Goal: Task Accomplishment & Management: Manage account settings

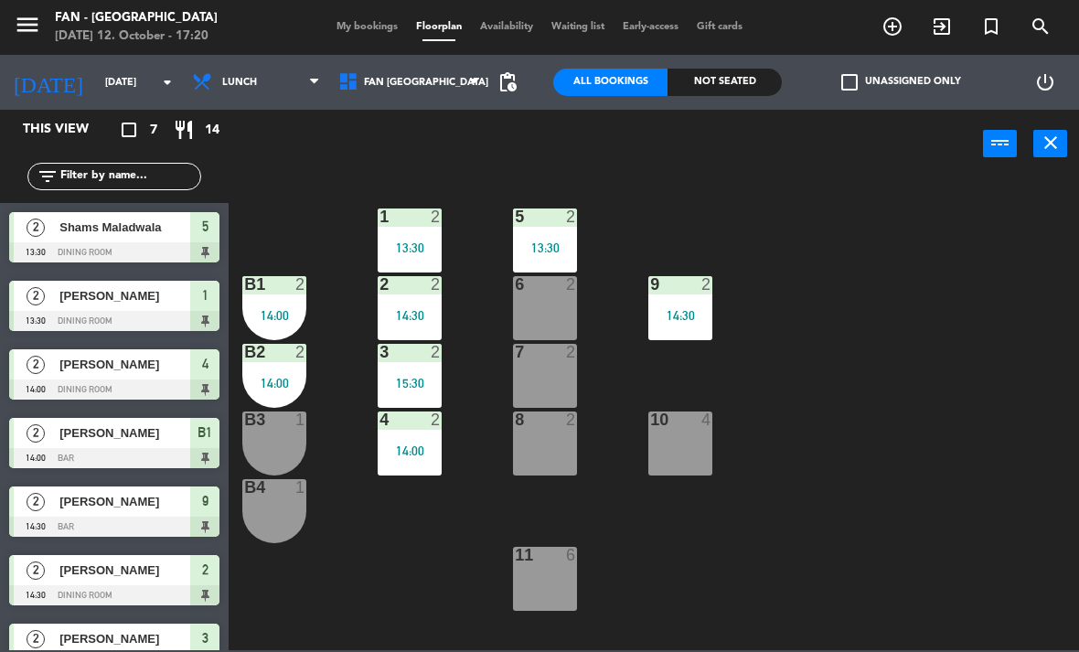
click at [137, 40] on div "[DATE] 12. October - 17:20" at bounding box center [136, 36] width 163 height 18
click at [129, 89] on input "[DATE]" at bounding box center [163, 83] width 135 height 30
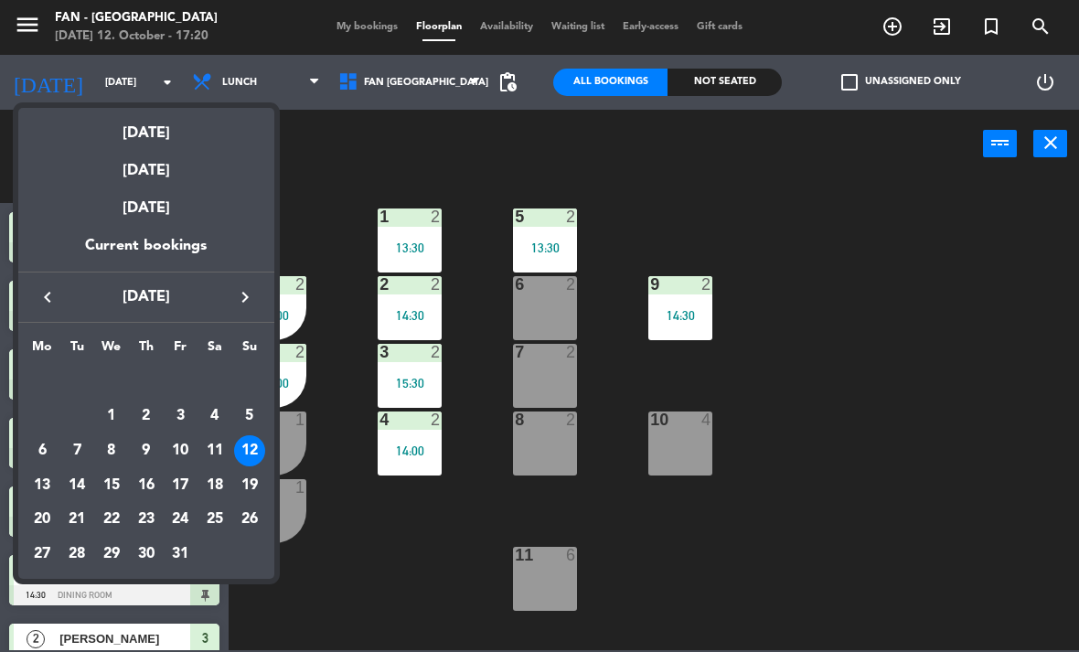
click at [184, 484] on div "17" at bounding box center [180, 485] width 31 height 31
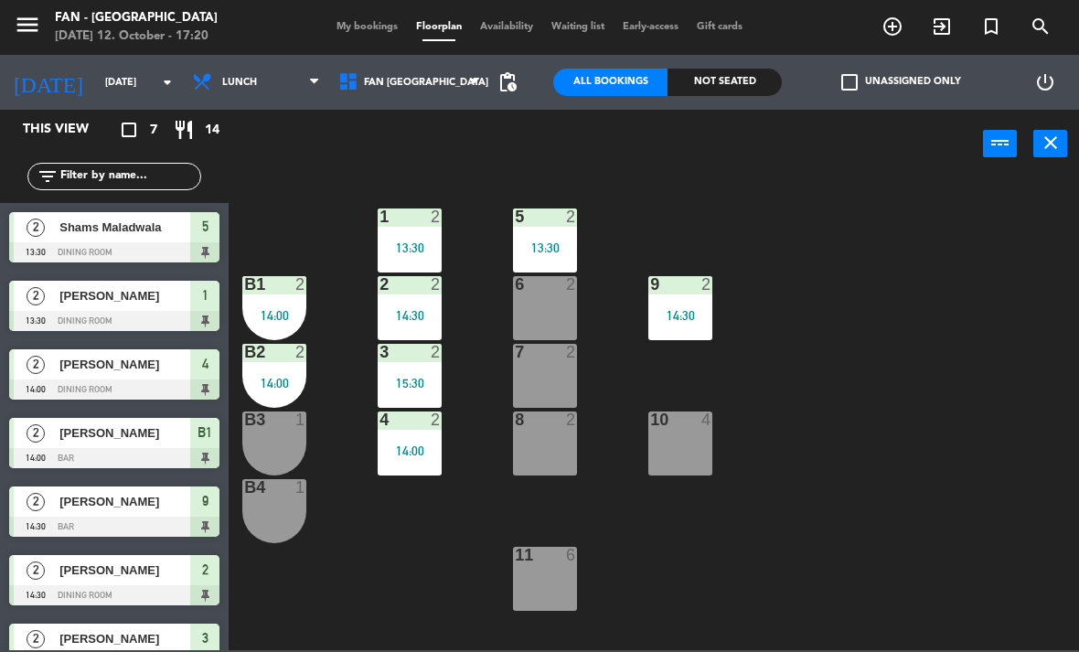
type input "[DATE]"
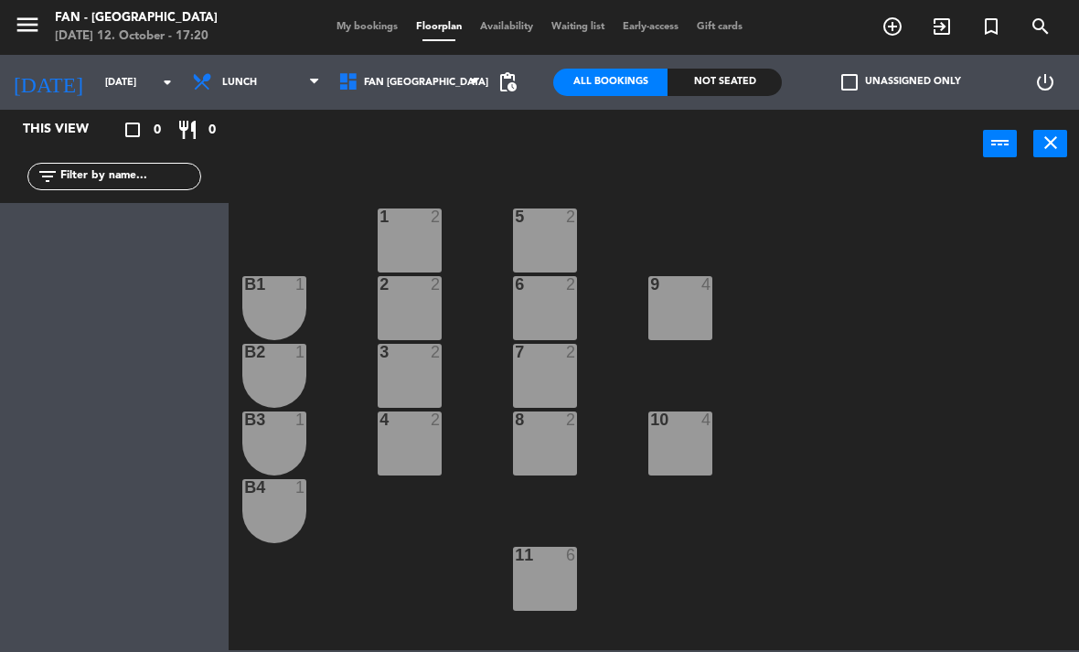
click at [249, 79] on span "Lunch" at bounding box center [239, 83] width 35 height 12
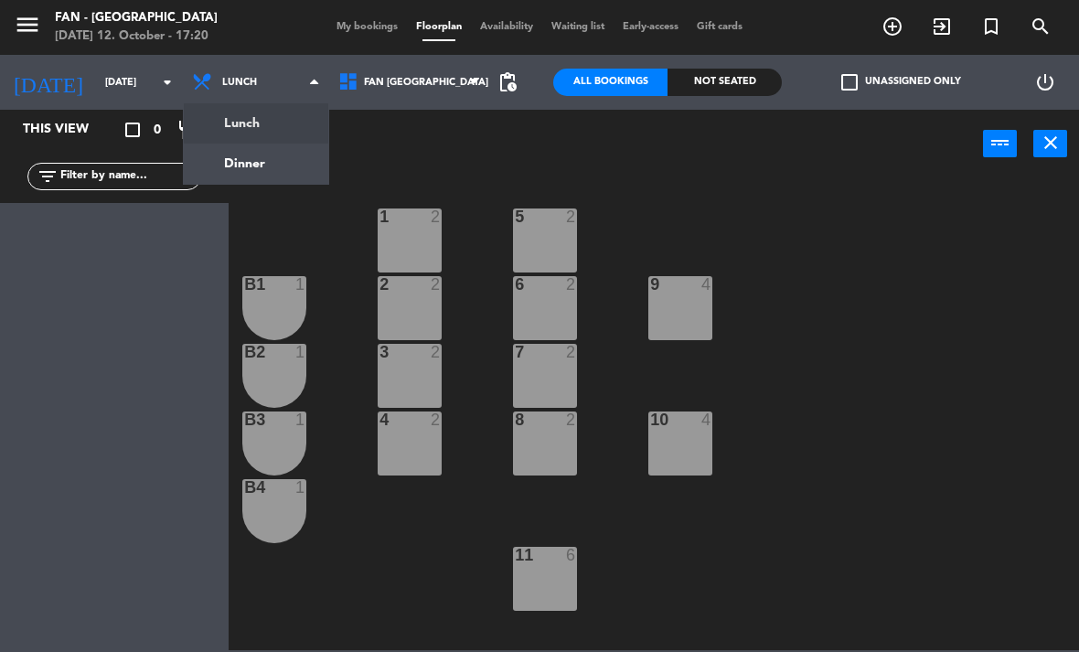
click at [278, 171] on ng-component "menu Fan - [GEOGRAPHIC_DATA] [DATE] 12. October - 17:20 My bookings Floorplan A…" at bounding box center [539, 325] width 1079 height 650
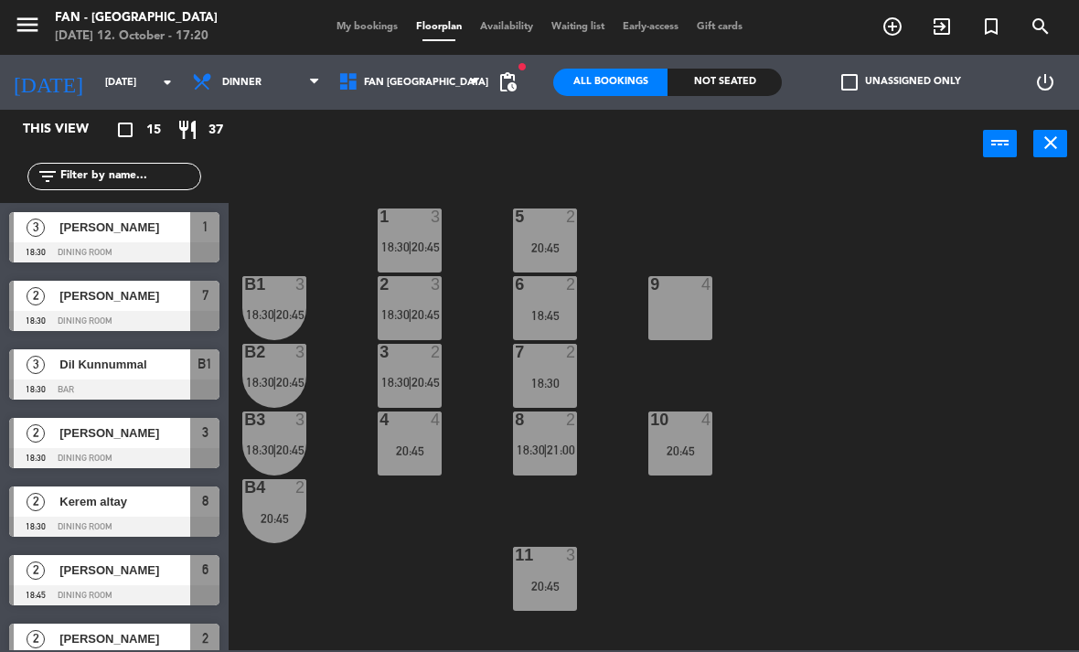
click at [103, 510] on span "Kerem altay" at bounding box center [124, 501] width 131 height 19
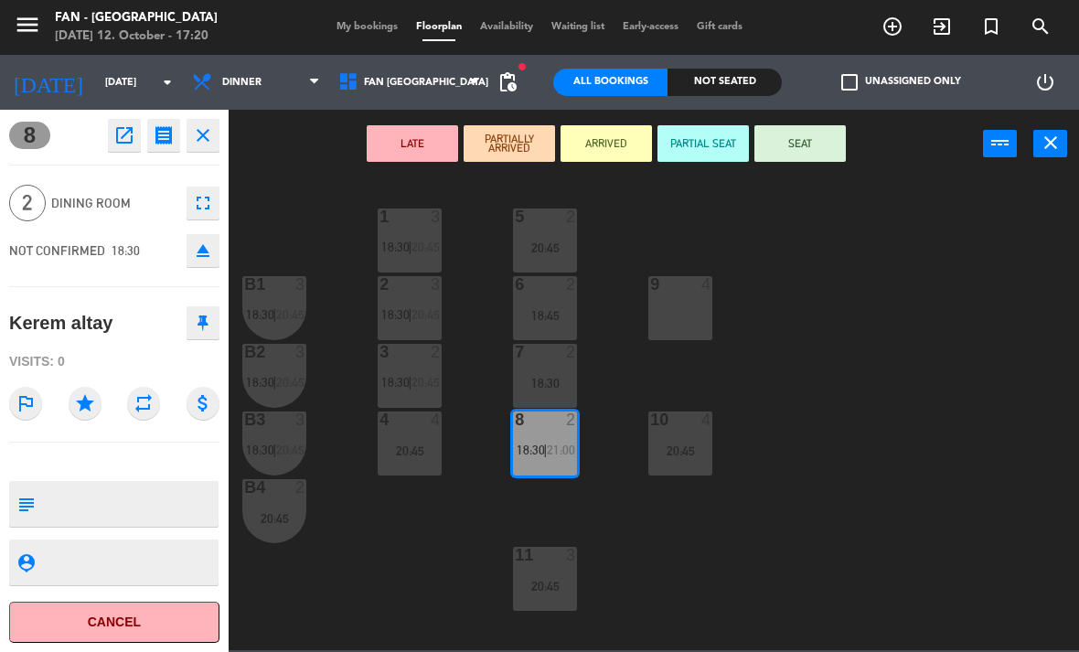
click at [109, 259] on div "NOT CONFIRMED 18:30" at bounding box center [74, 250] width 131 height 21
click at [16, 200] on span "2" at bounding box center [27, 203] width 37 height 37
click at [122, 257] on span "18:30" at bounding box center [126, 250] width 28 height 15
click at [217, 264] on button "eject" at bounding box center [203, 250] width 33 height 33
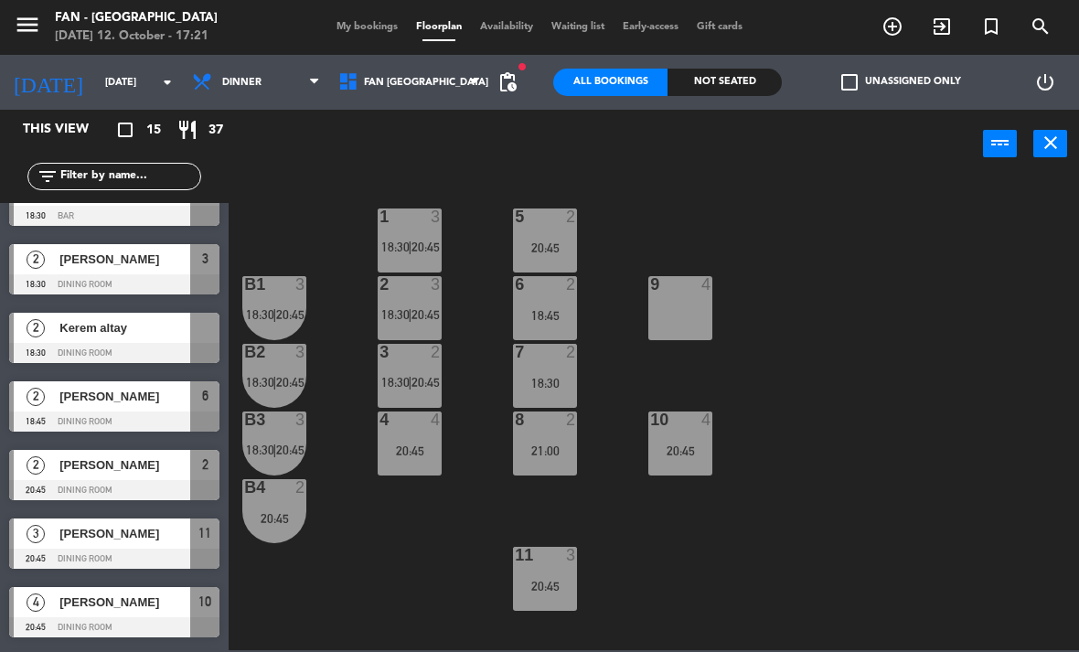
scroll to position [123, 0]
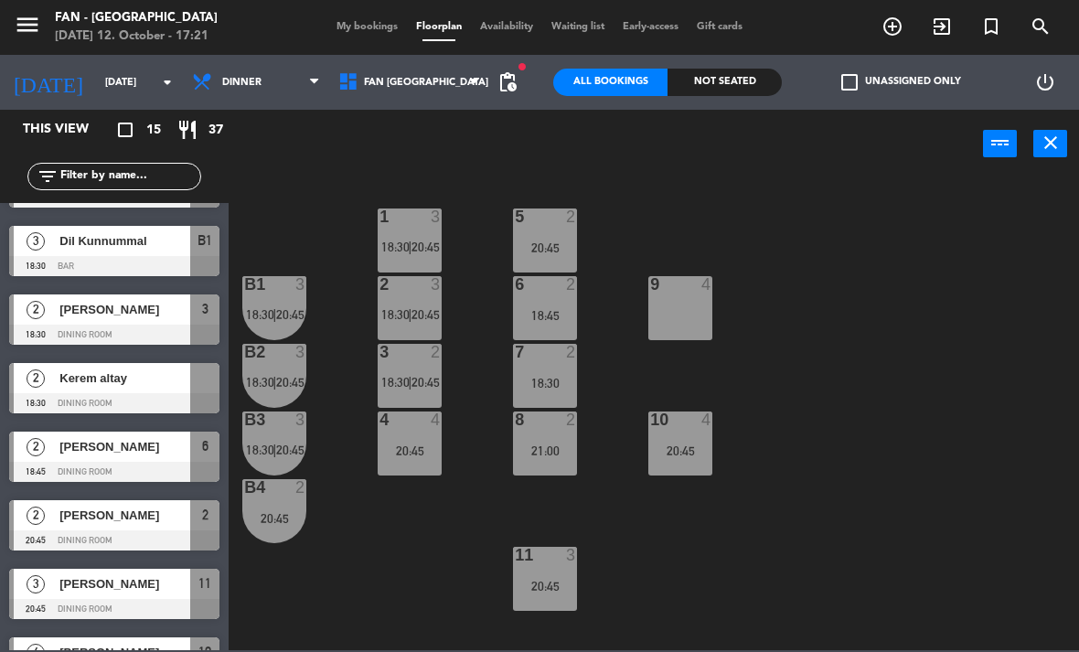
click at [81, 385] on span "Kerem altay" at bounding box center [124, 377] width 131 height 19
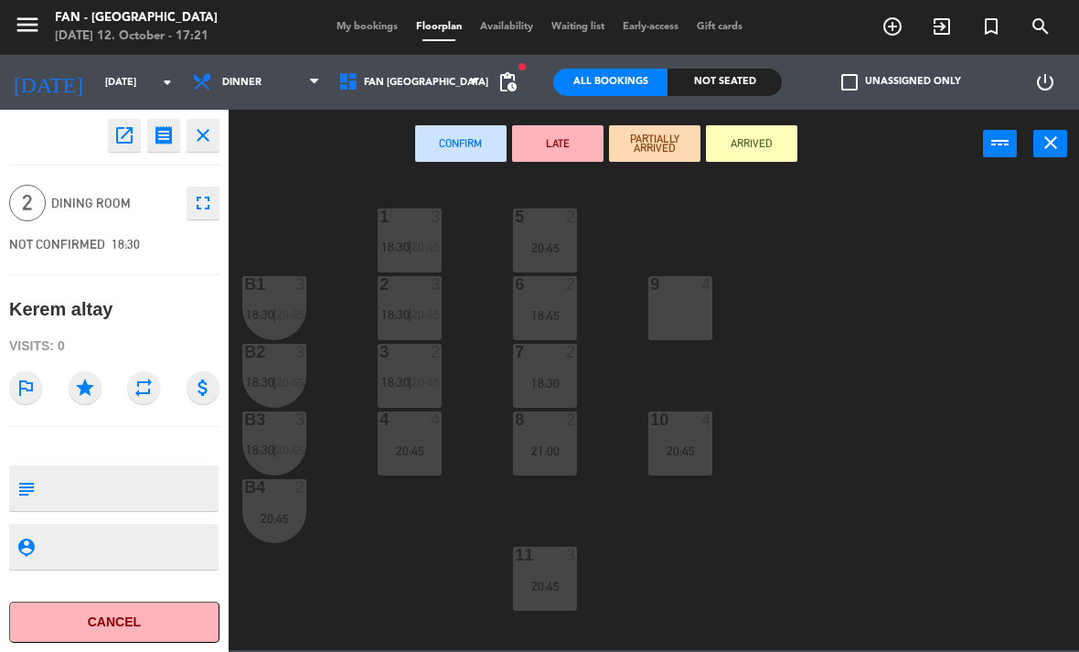
click at [134, 47] on div "menu Fan - [GEOGRAPHIC_DATA] [DATE] 12. October - 17:21" at bounding box center [135, 27] width 270 height 43
click at [122, 250] on span "18:30" at bounding box center [126, 244] width 28 height 15
click at [108, 224] on div "2 Dining Room fullscreen" at bounding box center [114, 202] width 210 height 49
click at [83, 216] on div "2 Dining Room fullscreen" at bounding box center [114, 202] width 210 height 49
click at [25, 204] on span "2" at bounding box center [27, 203] width 37 height 37
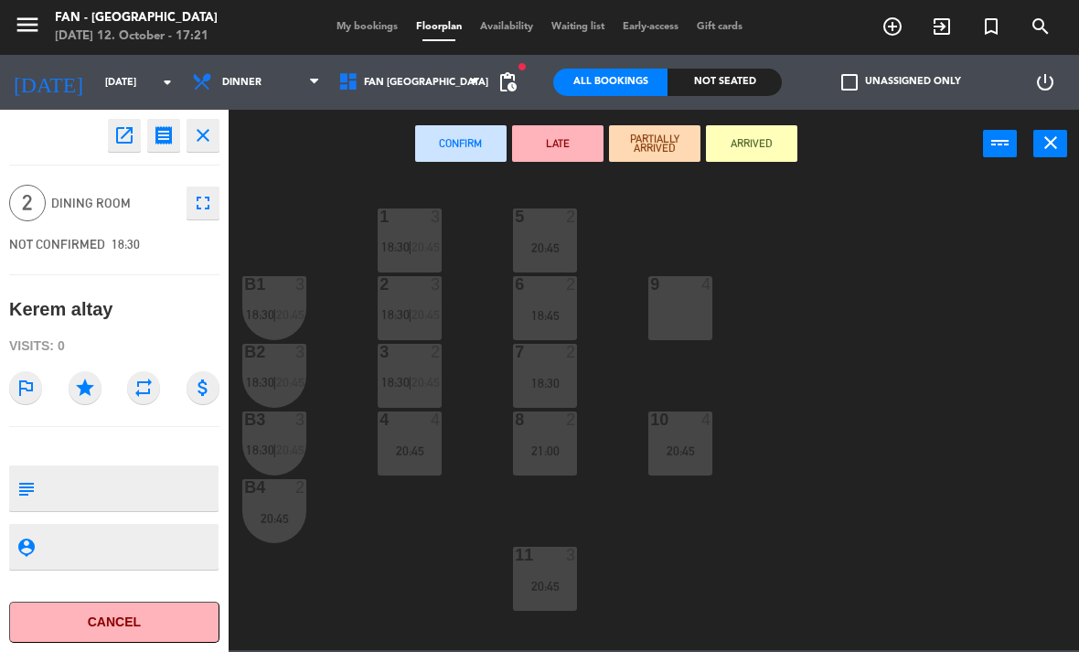
click at [31, 202] on span "2" at bounding box center [27, 203] width 37 height 37
click at [365, 32] on span "My bookings" at bounding box center [367, 27] width 80 height 10
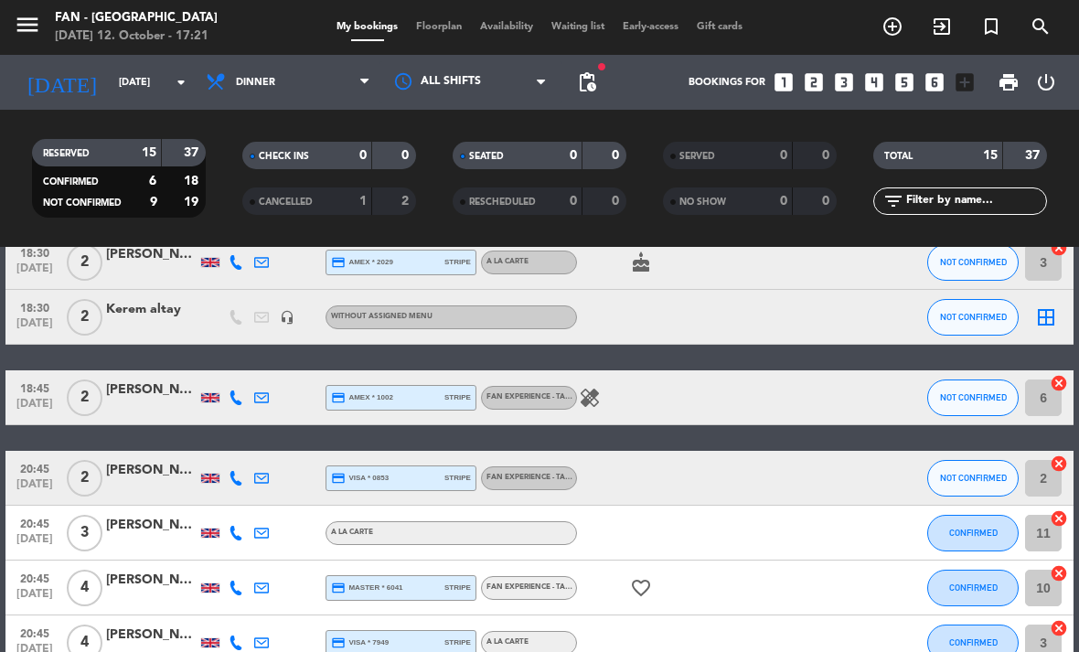
scroll to position [265, 0]
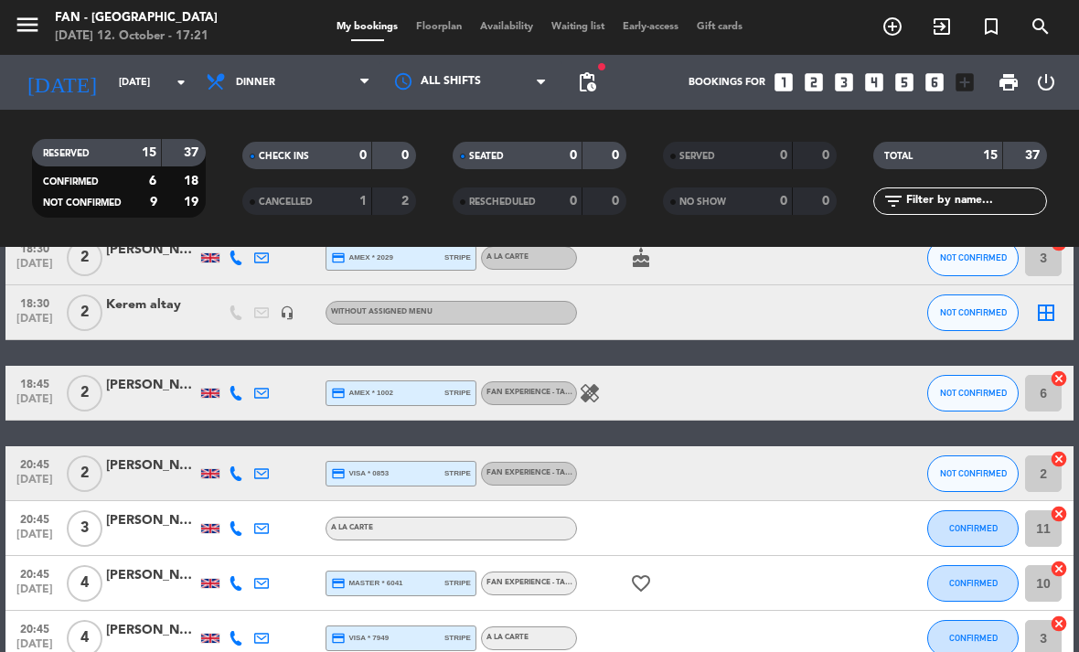
click at [144, 300] on div "Kerem altay" at bounding box center [151, 304] width 91 height 21
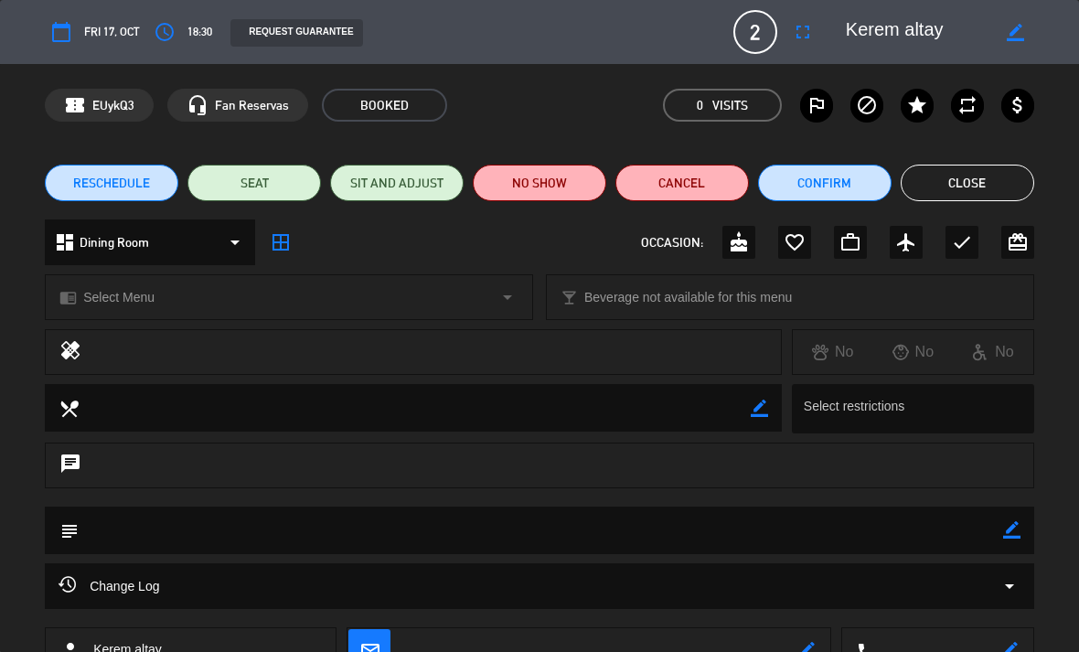
click at [173, 22] on icon "access_time" at bounding box center [165, 32] width 22 height 22
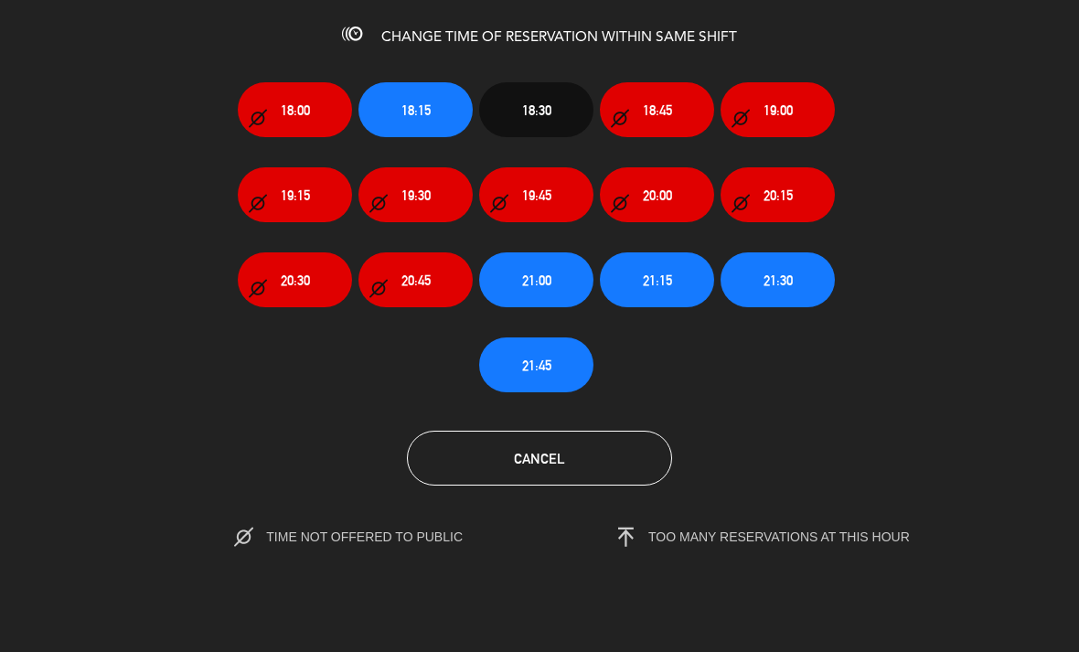
click at [416, 288] on span "20:45" at bounding box center [415, 280] width 29 height 21
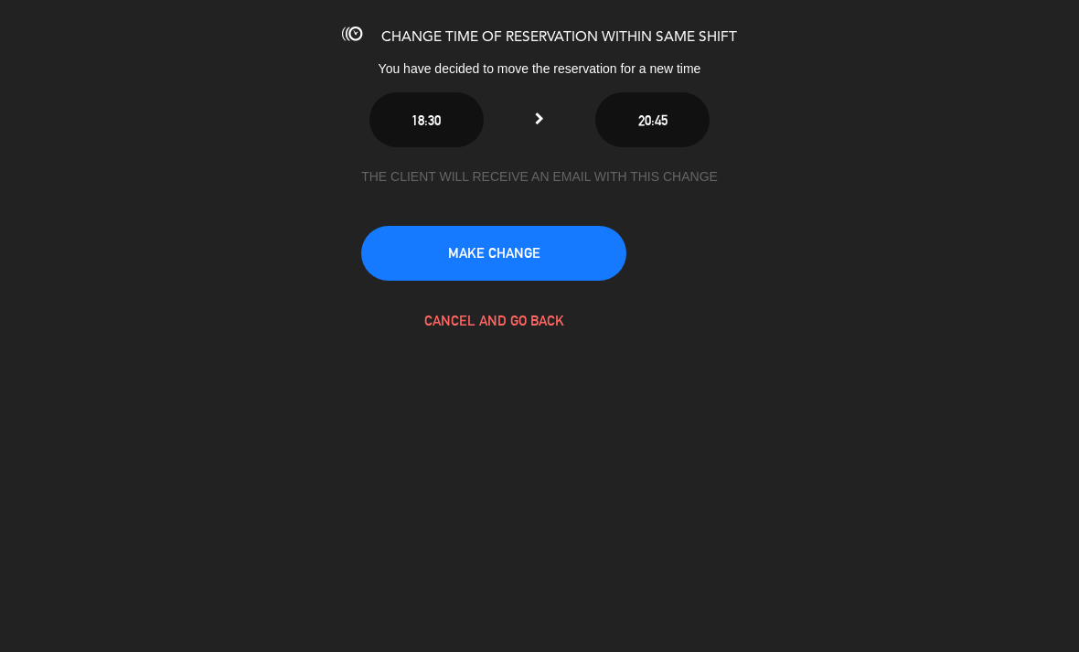
click at [581, 248] on button "MAKE CHANGE" at bounding box center [493, 253] width 265 height 55
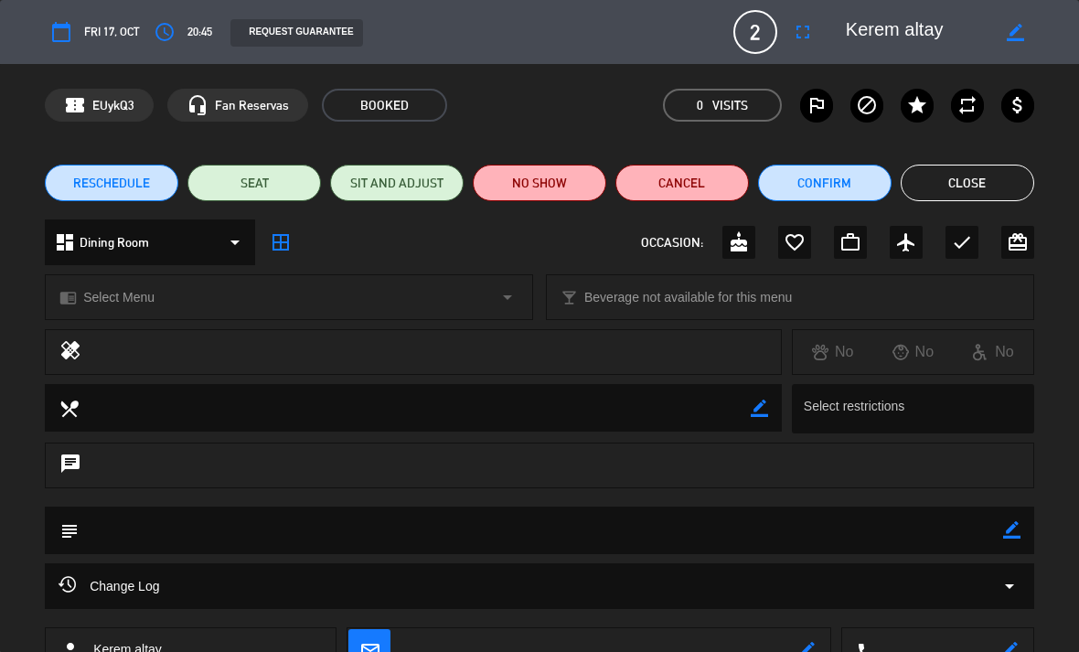
click at [997, 191] on button "Close" at bounding box center [967, 183] width 133 height 37
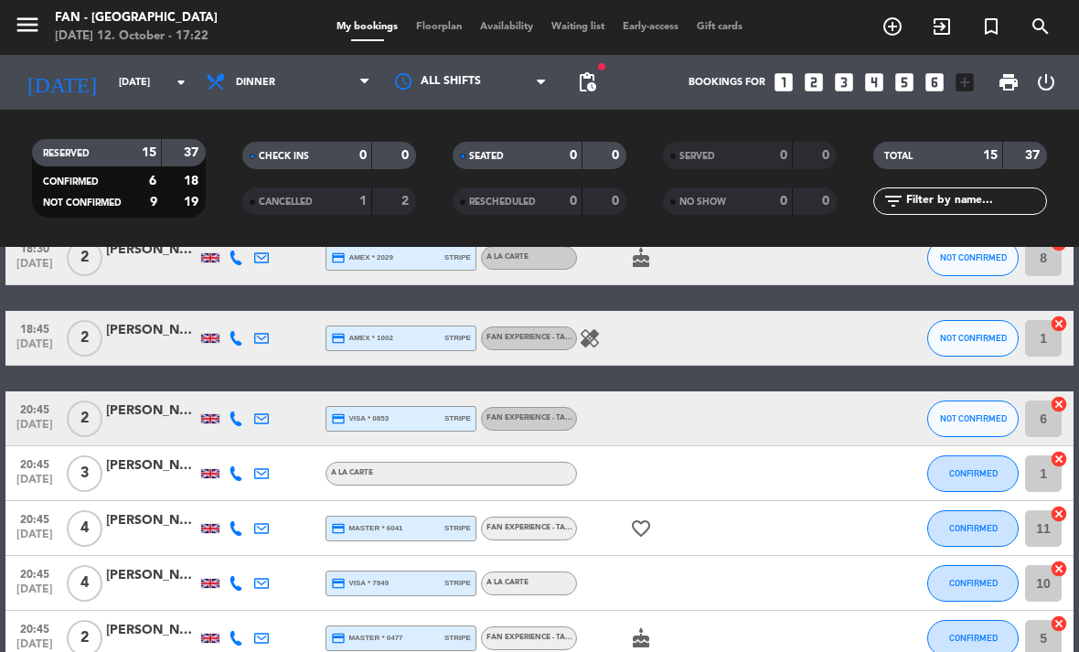
click at [437, 24] on span "Floorplan" at bounding box center [439, 27] width 64 height 10
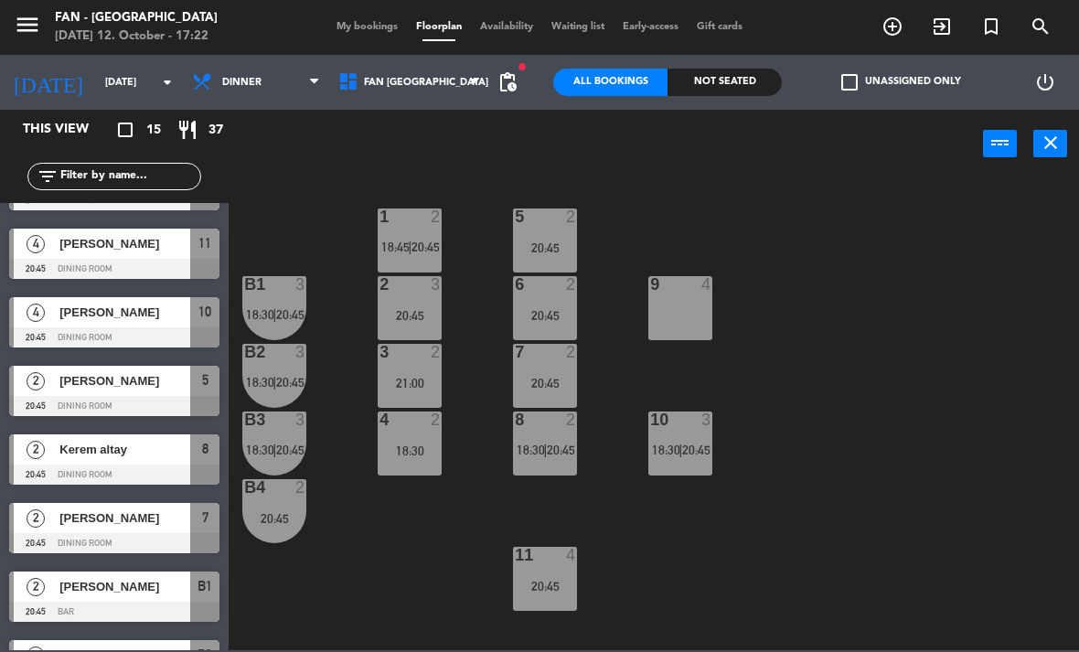
scroll to position [468, 0]
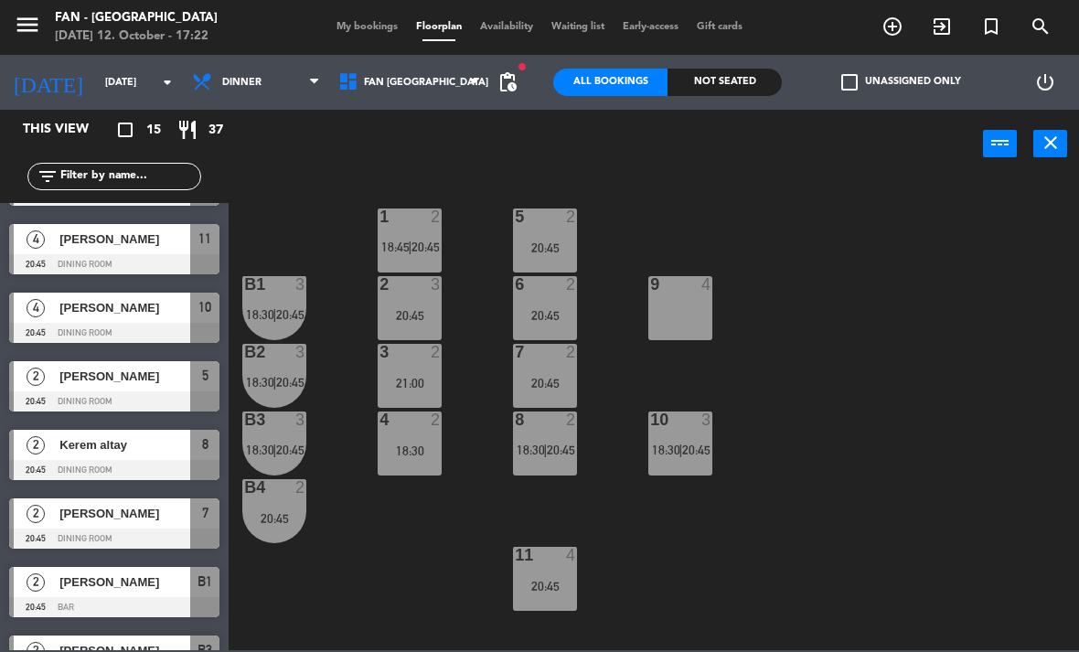
click at [121, 454] on div "Kerem altay" at bounding box center [124, 445] width 133 height 30
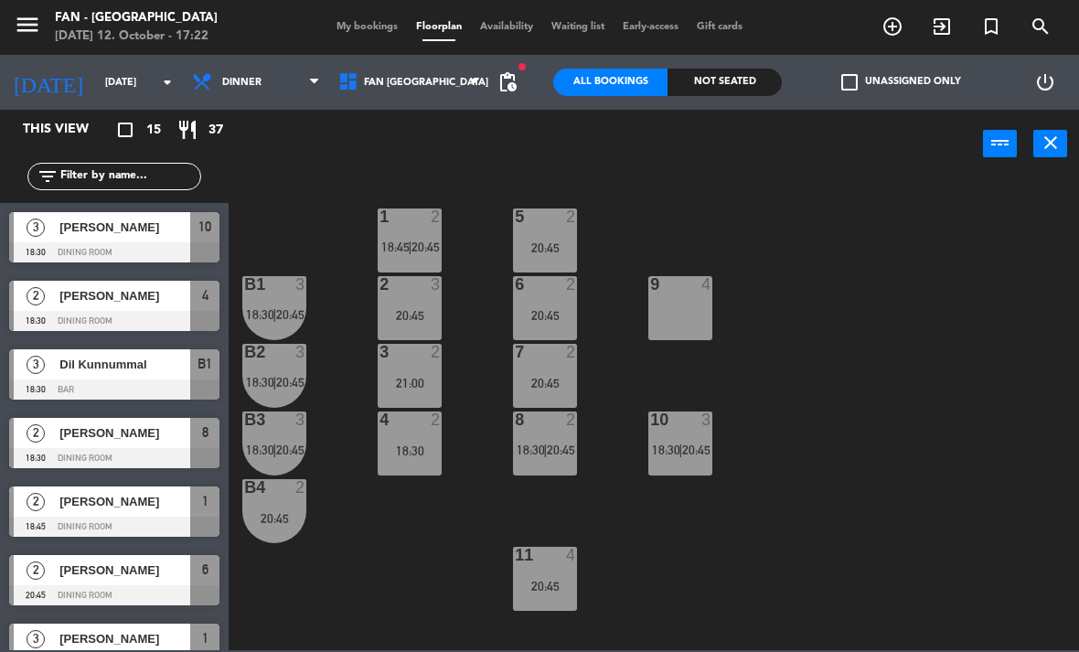
scroll to position [25, 0]
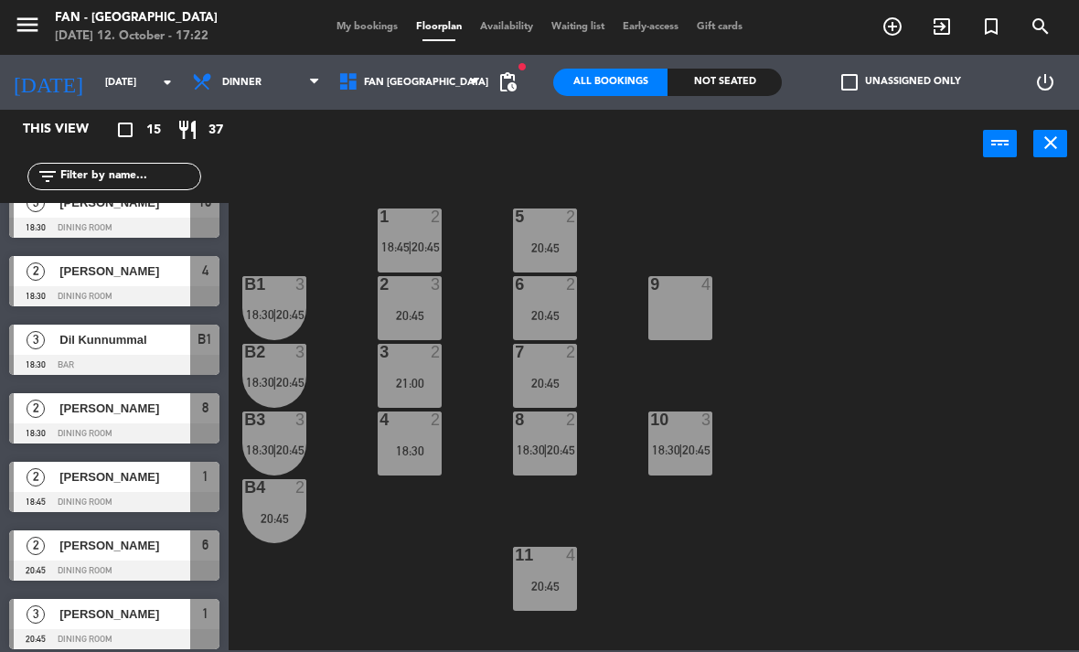
click at [554, 463] on div "8 2 18:30 | 20:45" at bounding box center [545, 443] width 64 height 64
click at [761, 554] on div "1 2 18:45 | 20:45 5 2 20:45 B1 3 18:30 | 20:45 9 4 2 3 20:45 6 2 20:45 B2 3 18:…" at bounding box center [659, 413] width 839 height 474
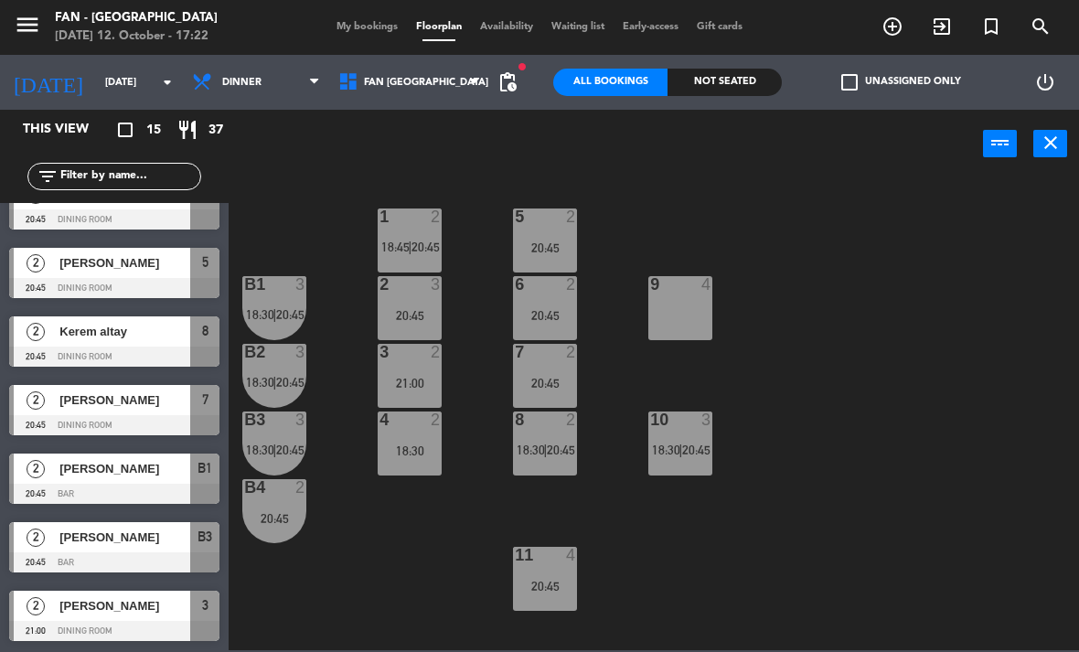
scroll to position [581, 0]
click at [367, 28] on span "My bookings" at bounding box center [367, 27] width 80 height 10
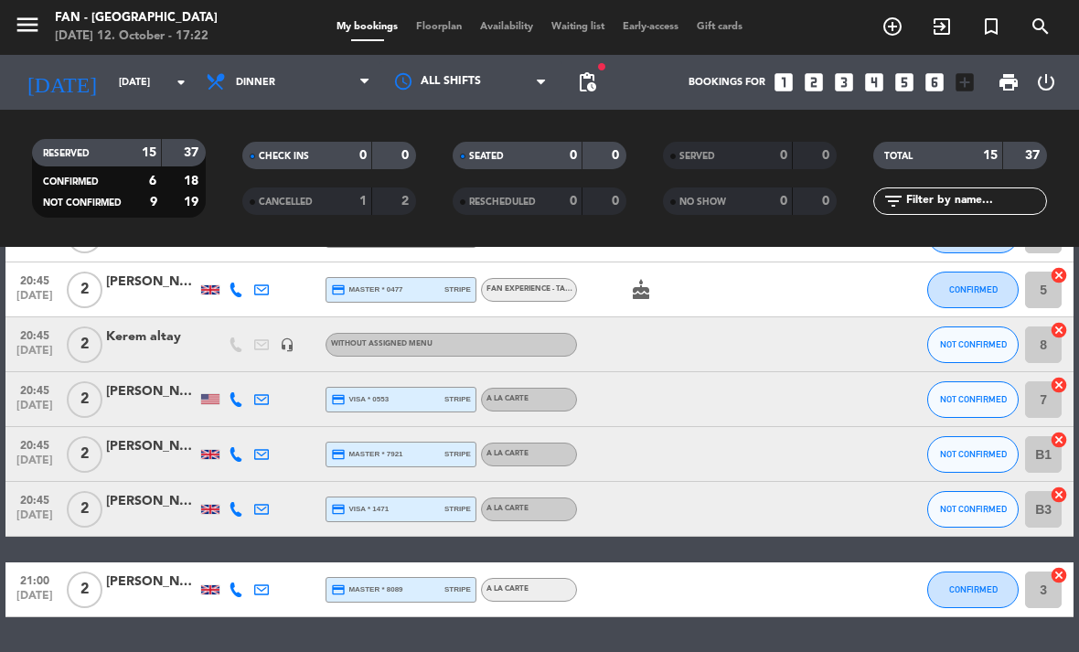
scroll to position [612, 0]
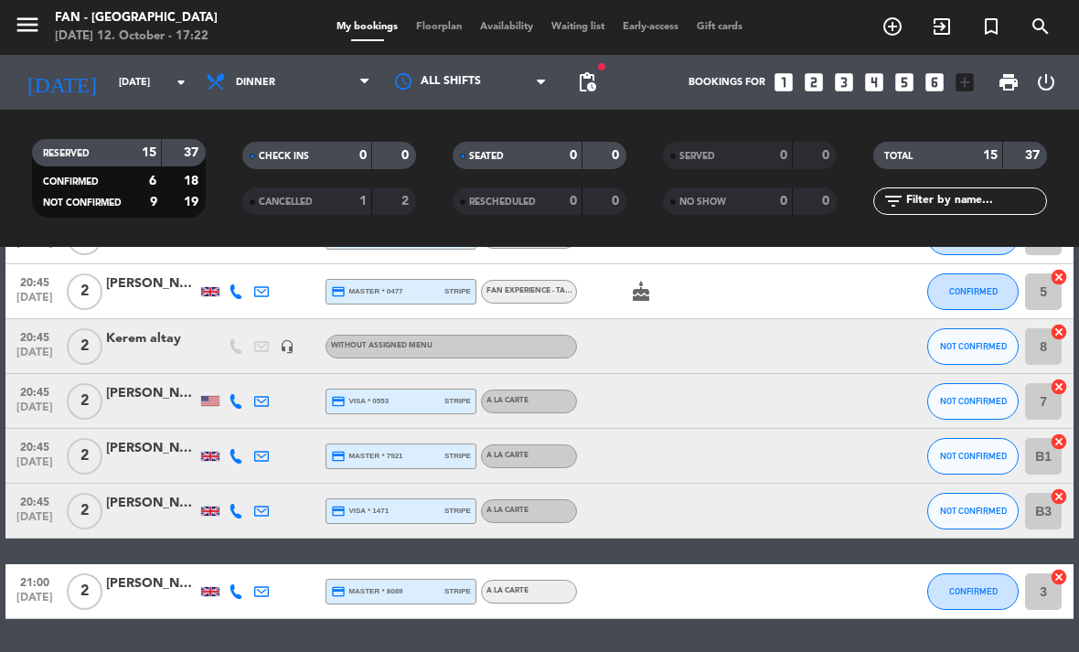
click at [396, 348] on span "Without assigned menu" at bounding box center [381, 345] width 101 height 7
click at [644, 351] on div at bounding box center [654, 346] width 154 height 54
click at [493, 355] on div "Without assigned menu" at bounding box center [450, 347] width 251 height 24
click at [442, 374] on div "Without assigned menu" at bounding box center [451, 380] width 147 height 19
click at [396, 348] on span "Without assigned menu" at bounding box center [381, 345] width 101 height 7
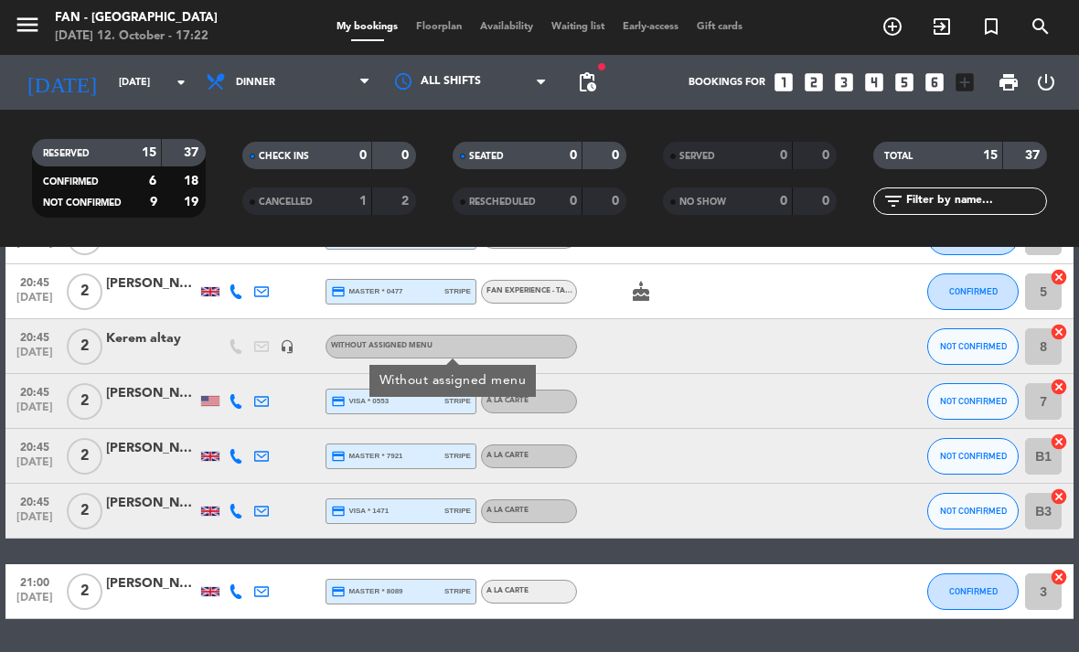
click at [133, 349] on div at bounding box center [151, 356] width 91 height 15
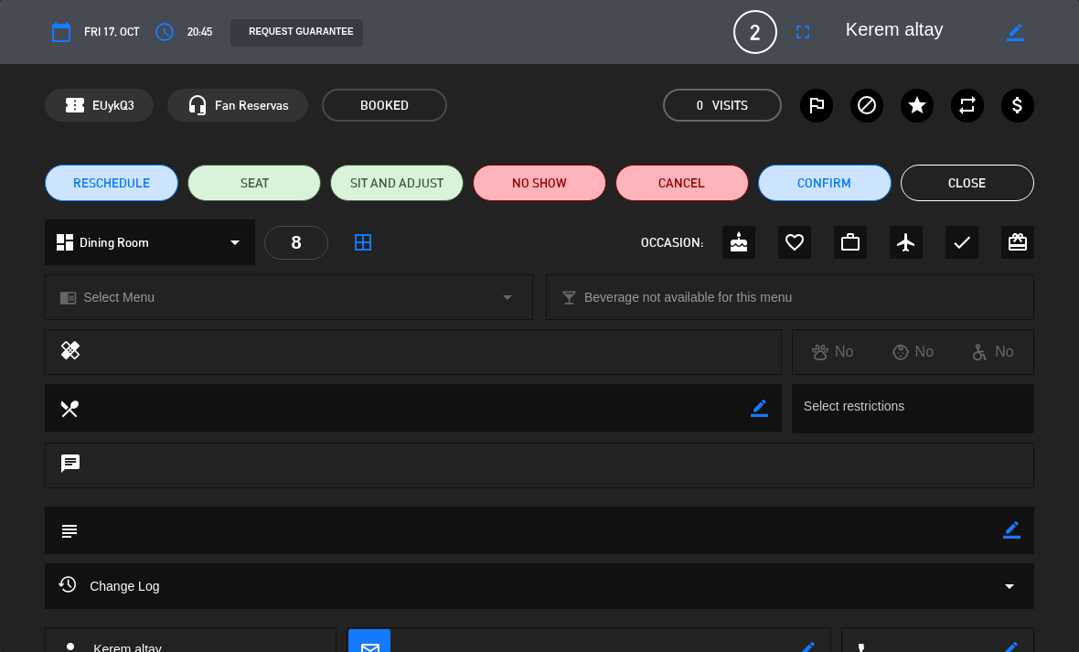
scroll to position [0, 0]
click at [967, 187] on button "Close" at bounding box center [967, 183] width 133 height 37
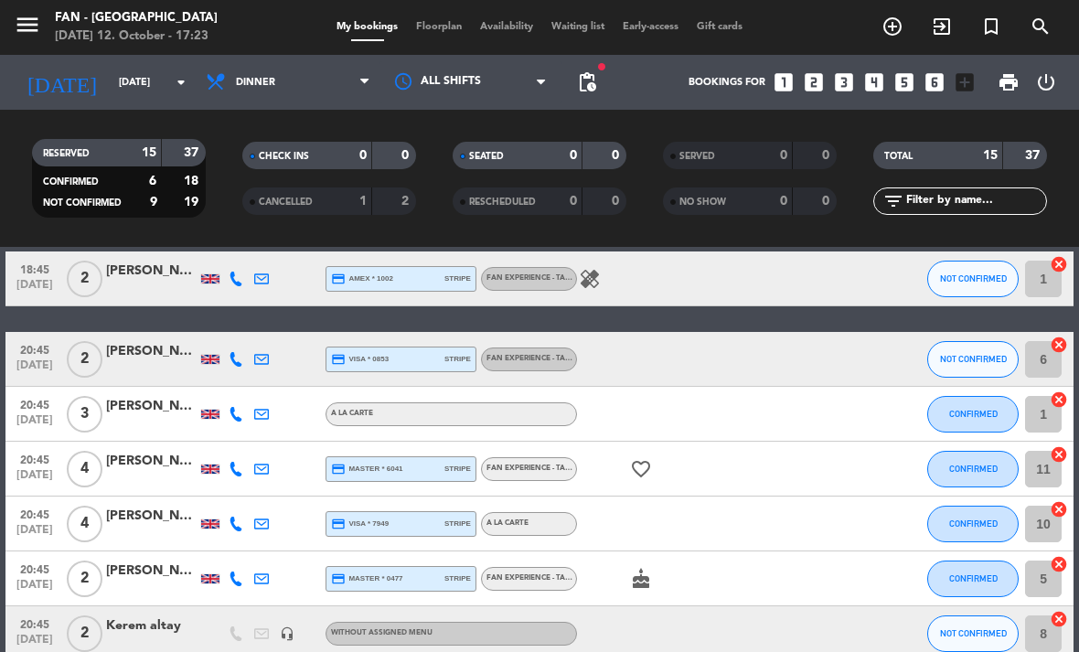
scroll to position [368, 0]
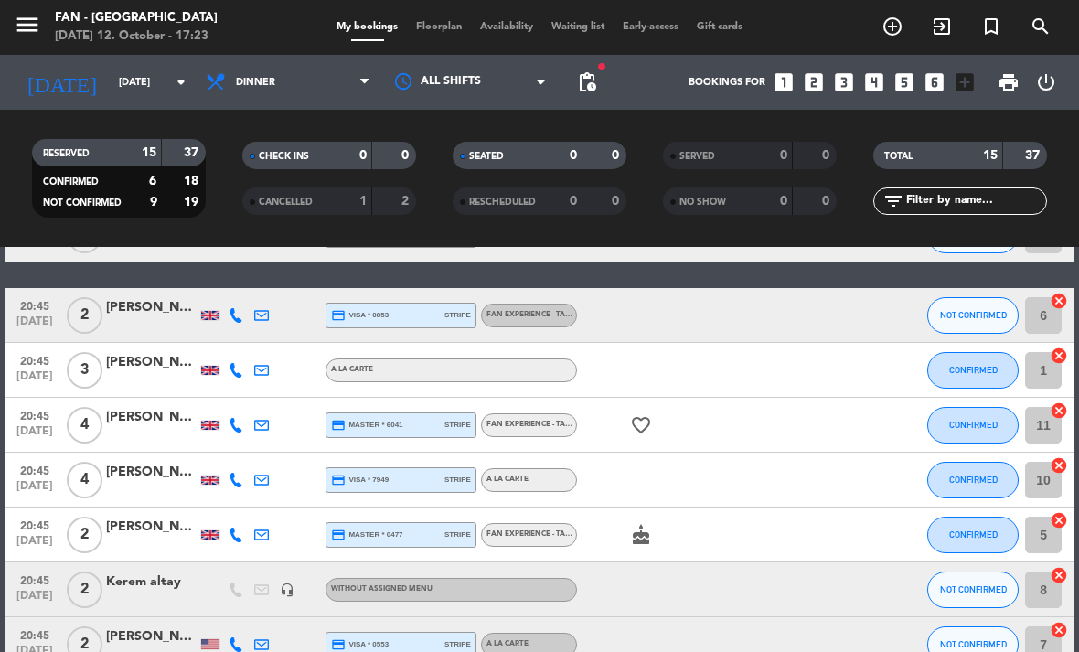
select select "dinner"
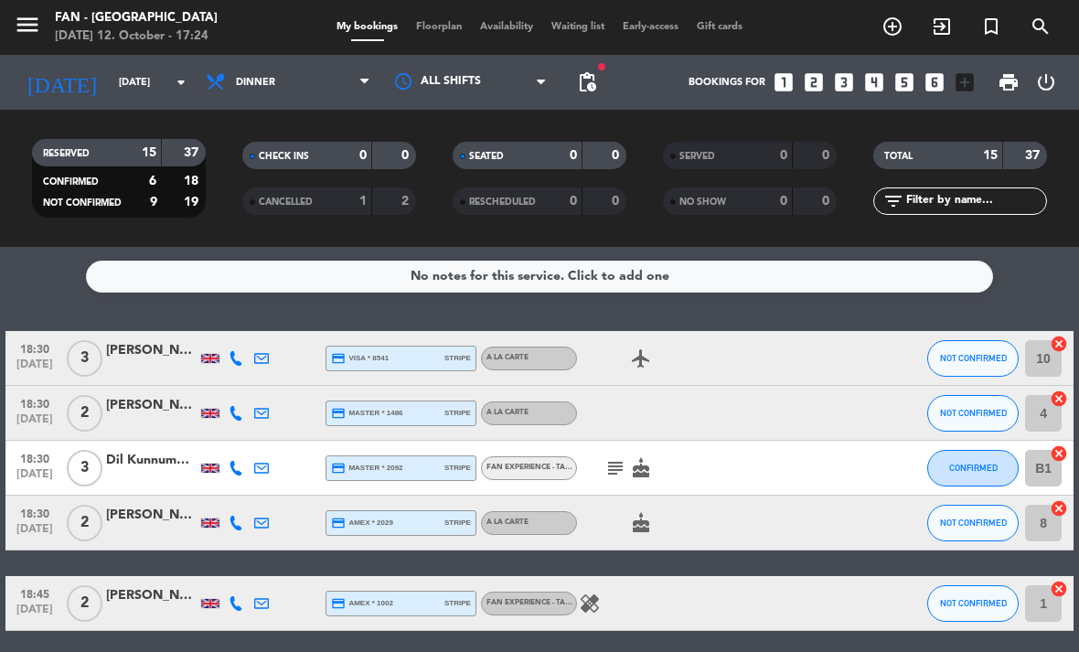
click at [120, 73] on input "[DATE]" at bounding box center [177, 83] width 135 height 30
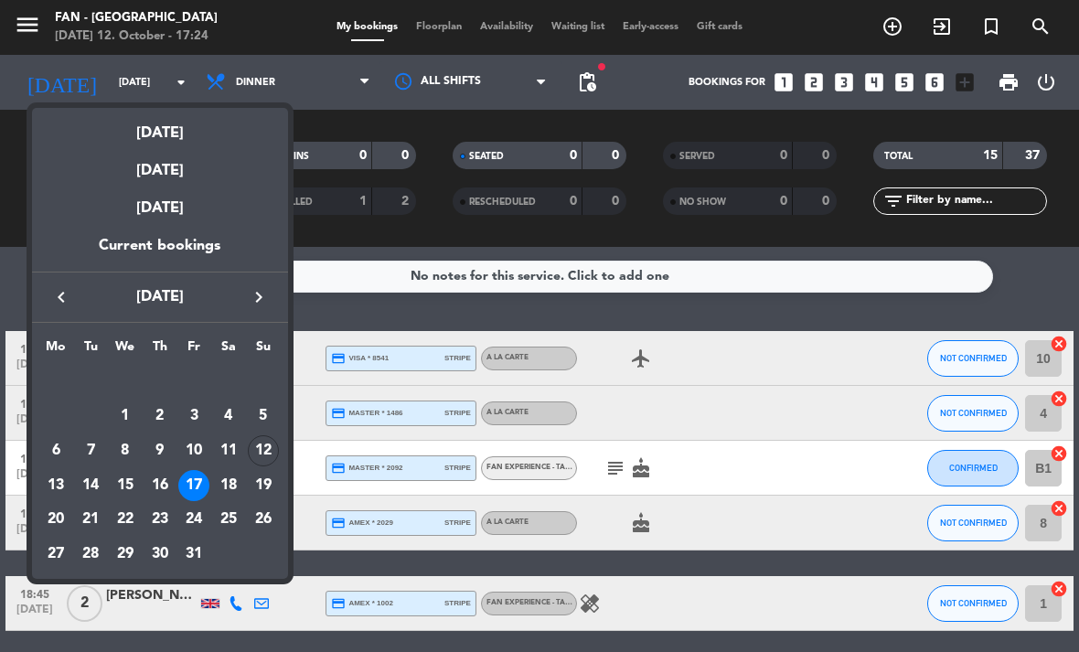
click at [229, 449] on div "11" at bounding box center [228, 450] width 31 height 31
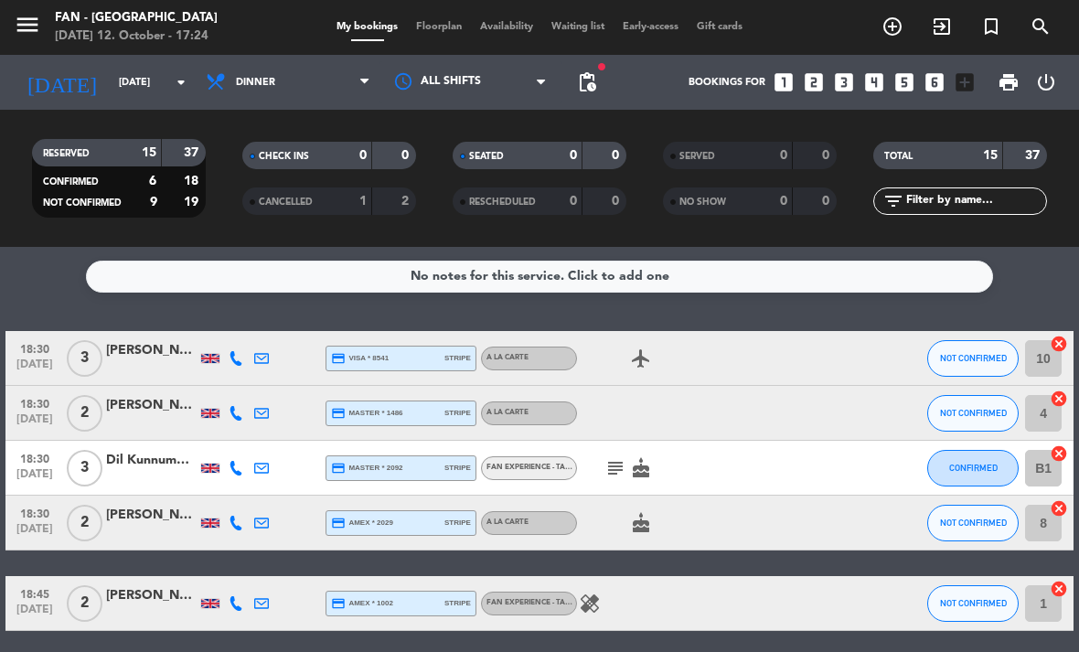
type input "[DATE]"
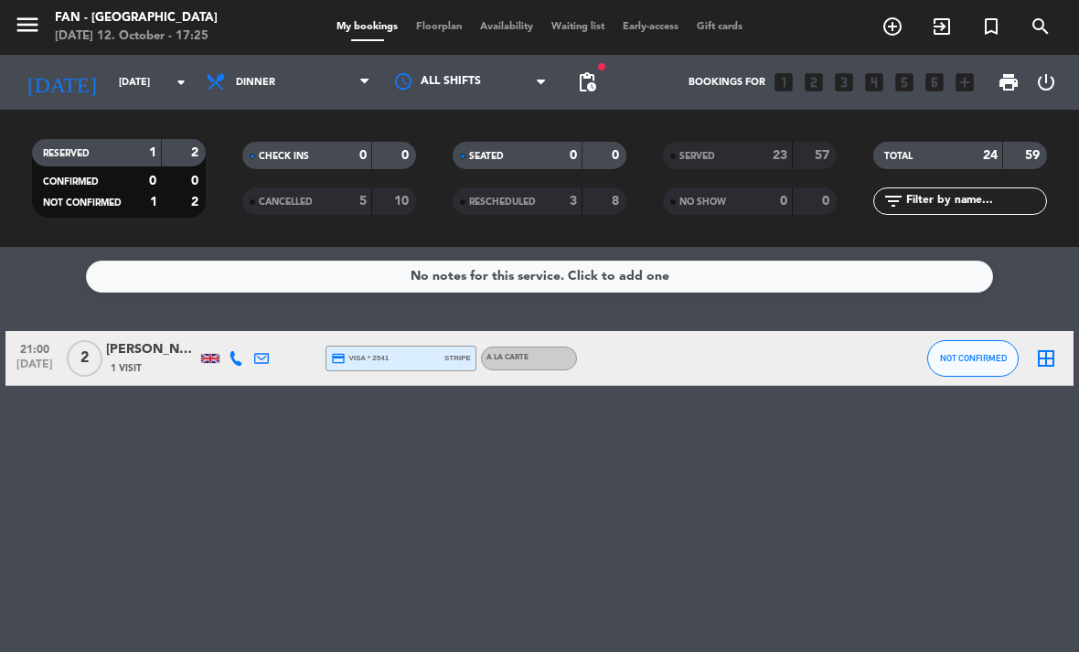
click at [713, 359] on div at bounding box center [654, 358] width 154 height 54
click at [88, 359] on span "2" at bounding box center [85, 358] width 36 height 37
click at [135, 361] on span "1 Visit" at bounding box center [126, 368] width 31 height 15
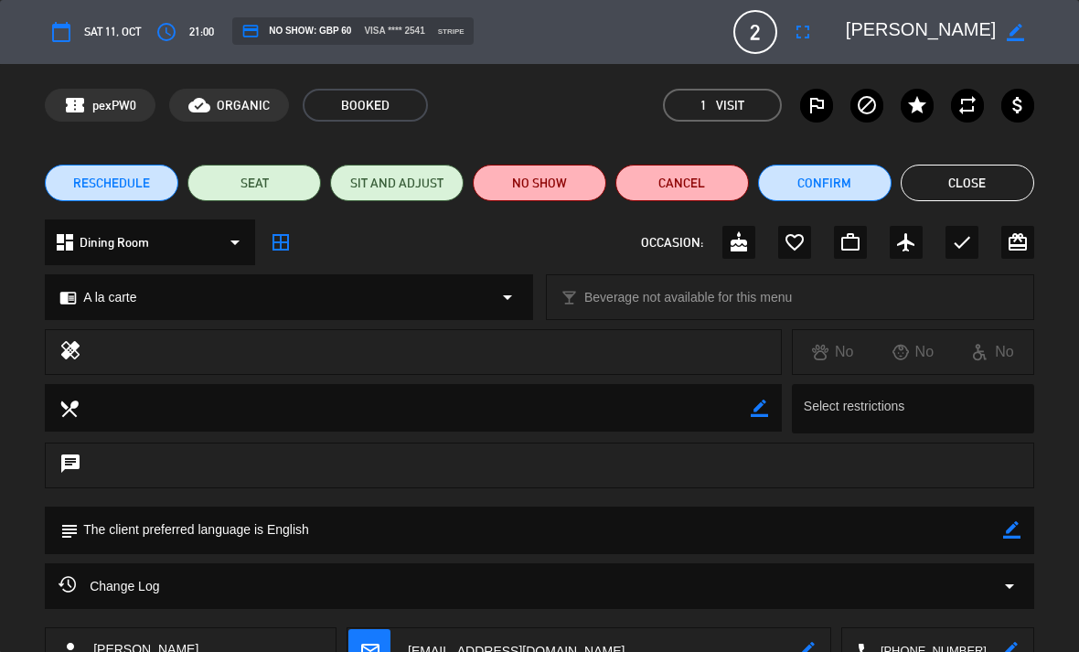
click at [121, 31] on span "Sat 11, Oct" at bounding box center [112, 31] width 57 height 19
click at [77, 24] on button "calendar_today" at bounding box center [61, 32] width 33 height 33
click at [76, 30] on button "calendar_today" at bounding box center [61, 32] width 33 height 33
click at [76, 33] on button "calendar_today" at bounding box center [61, 32] width 33 height 33
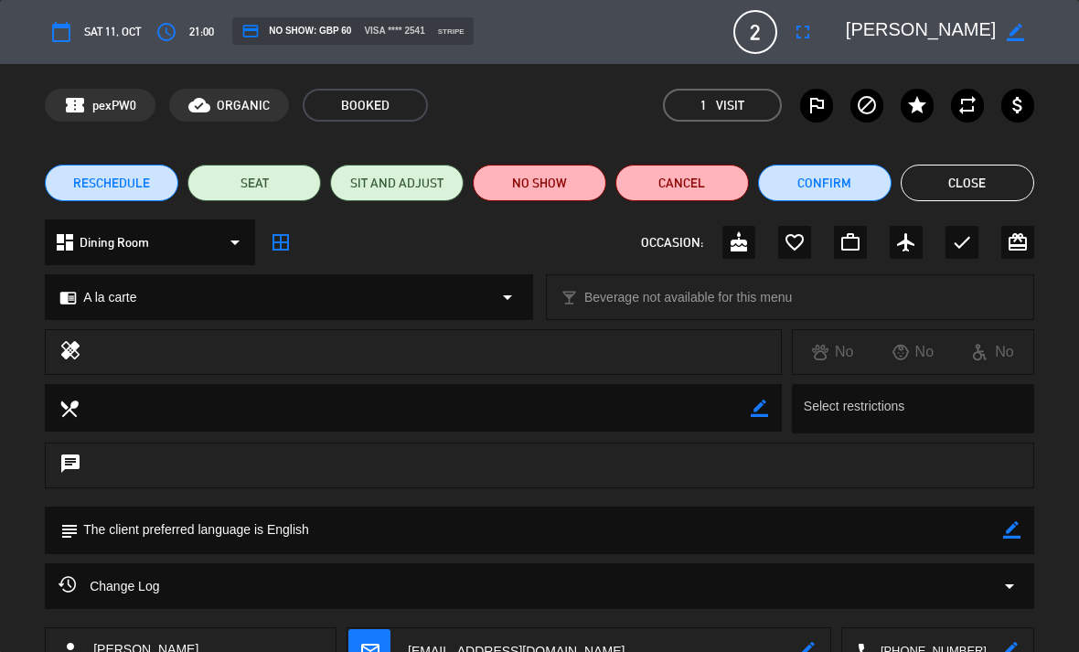
click at [78, 31] on button "calendar_today" at bounding box center [61, 32] width 33 height 33
click at [183, 37] on button "access_time" at bounding box center [166, 32] width 33 height 33
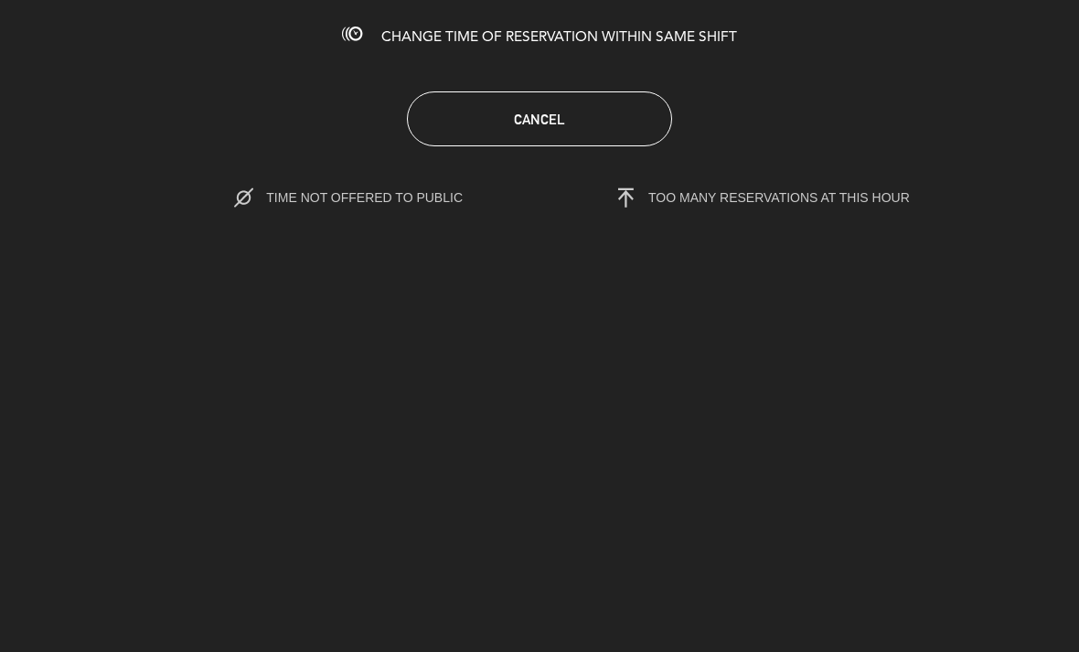
click at [474, 144] on button "Cancel" at bounding box center [539, 118] width 265 height 55
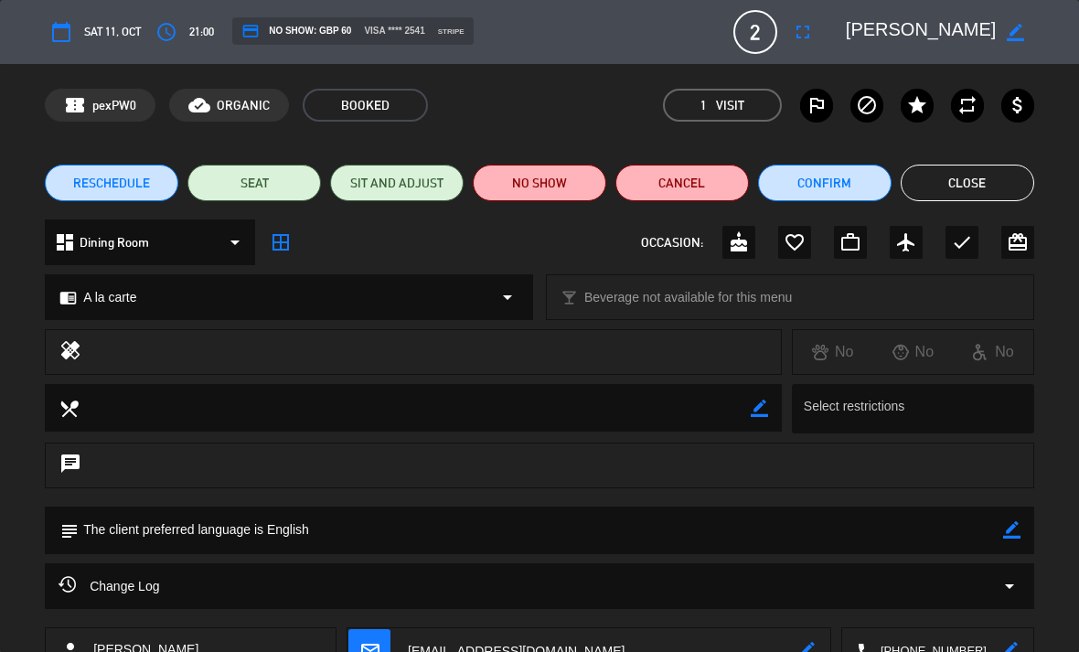
click at [77, 47] on button "calendar_today" at bounding box center [61, 32] width 33 height 33
click at [77, 37] on button "calendar_today" at bounding box center [61, 32] width 33 height 33
click at [49, 34] on button "calendar_today" at bounding box center [61, 32] width 33 height 33
click at [57, 44] on button "calendar_today" at bounding box center [61, 32] width 33 height 33
click at [67, 34] on icon "calendar_today" at bounding box center [61, 32] width 22 height 22
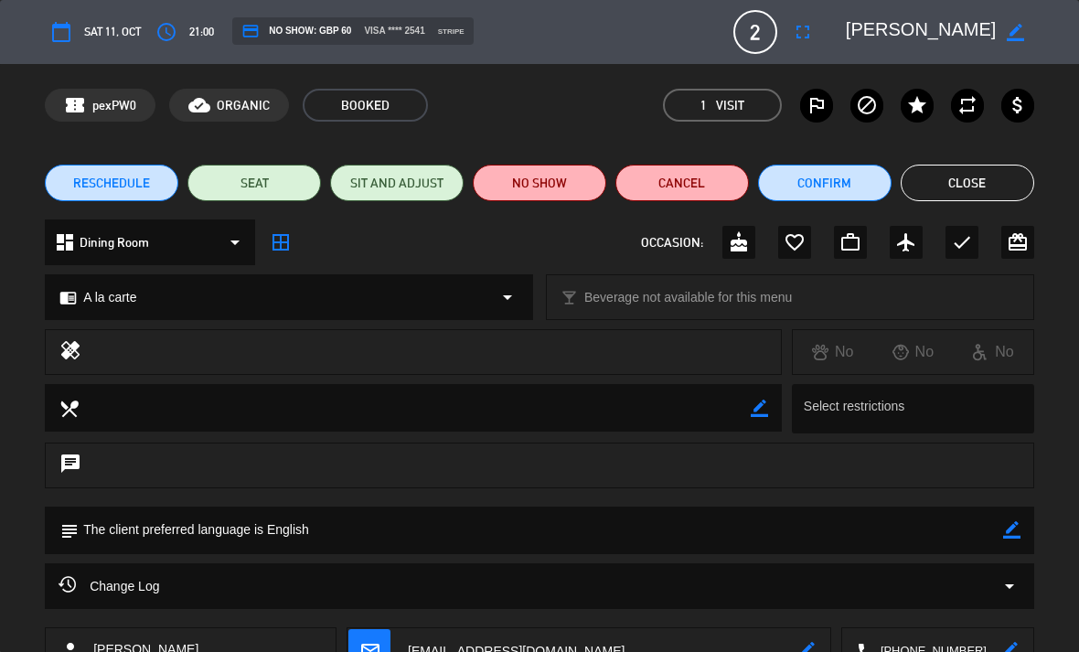
click at [69, 33] on icon "calendar_today" at bounding box center [61, 32] width 22 height 22
click at [74, 36] on button "calendar_today" at bounding box center [61, 32] width 33 height 33
click at [71, 34] on icon "calendar_today" at bounding box center [61, 32] width 22 height 22
click at [68, 35] on icon "calendar_today" at bounding box center [61, 32] width 22 height 22
click at [73, 194] on button "RESCHEDULE" at bounding box center [111, 183] width 133 height 37
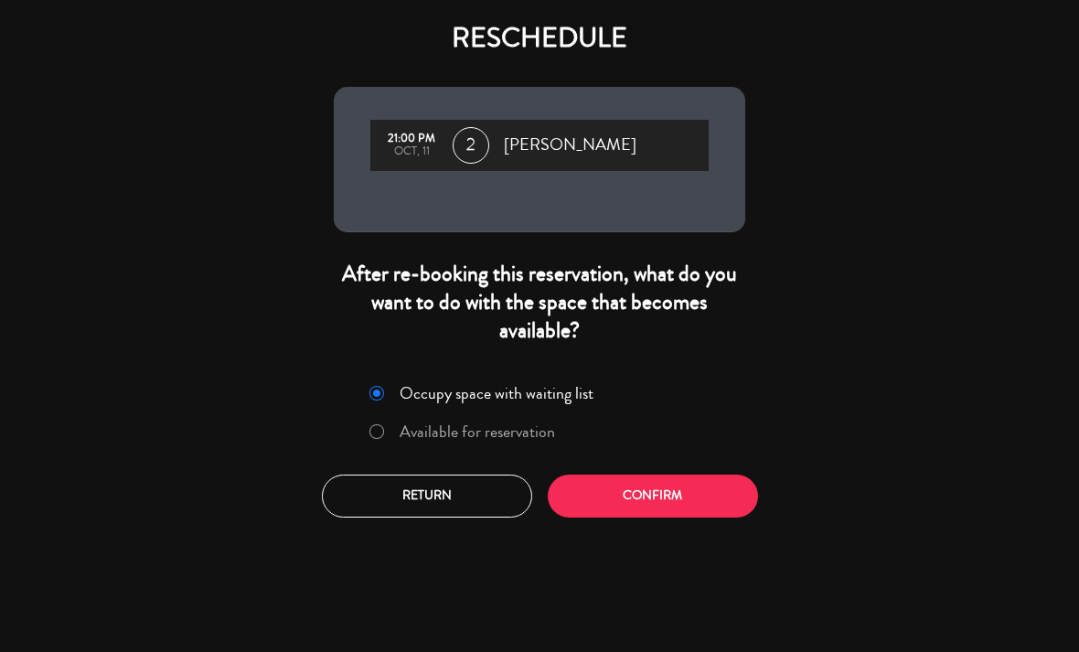
click at [376, 432] on input "Available for reservation" at bounding box center [375, 430] width 12 height 12
radio input "true"
click at [624, 492] on button "Confirm" at bounding box center [653, 495] width 210 height 43
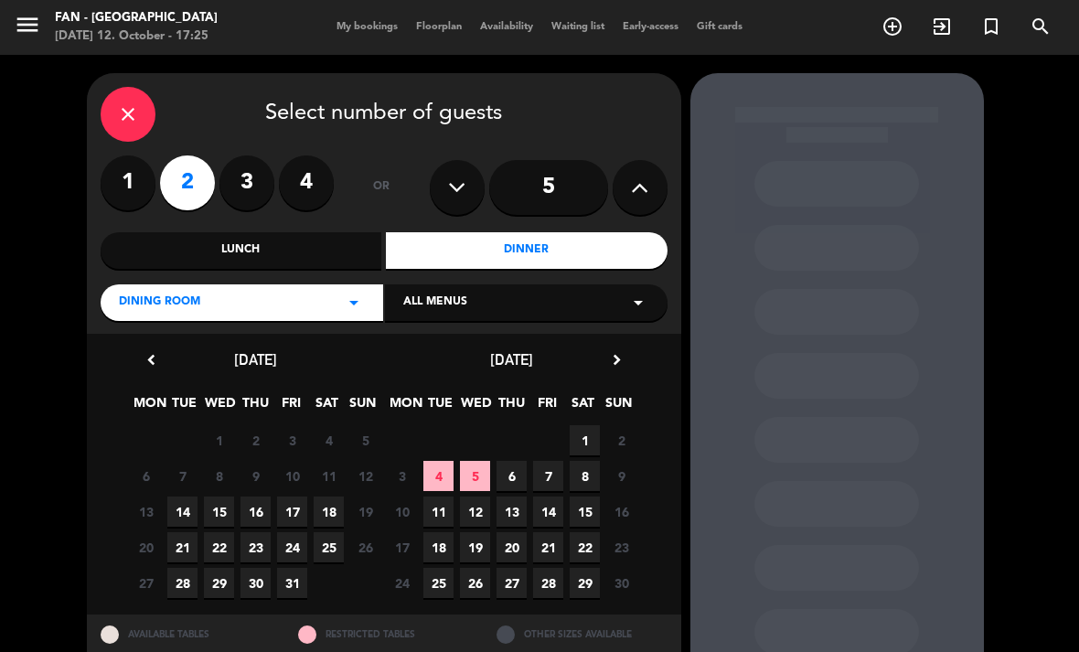
click at [287, 504] on span "17" at bounding box center [292, 511] width 30 height 30
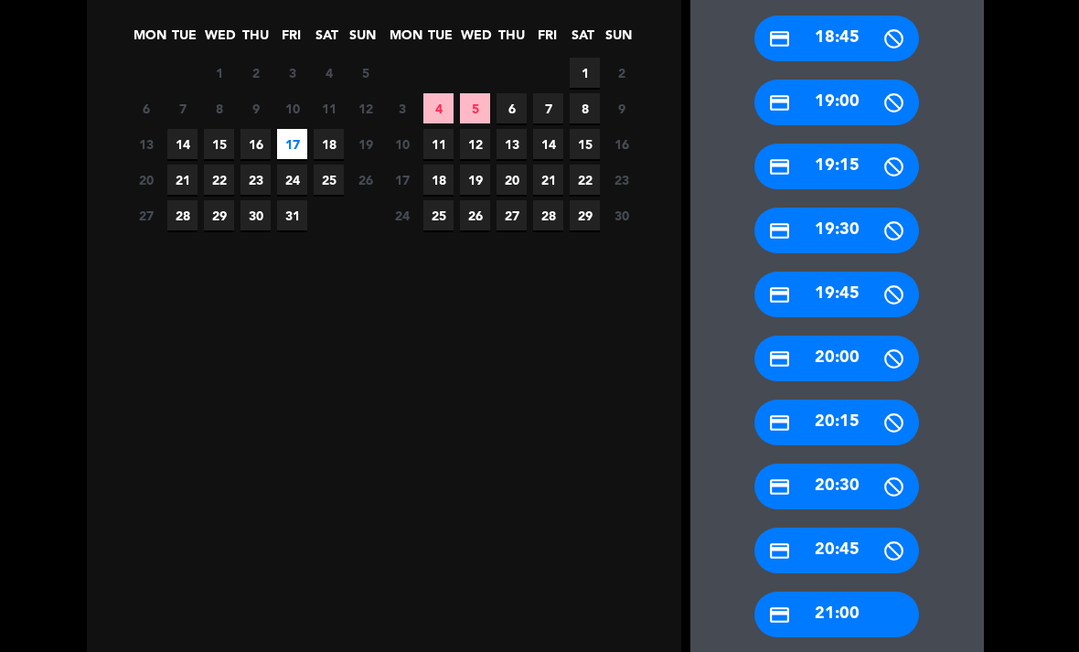
scroll to position [368, 0]
click at [838, 528] on div "credit_card 20:45" at bounding box center [836, 551] width 165 height 46
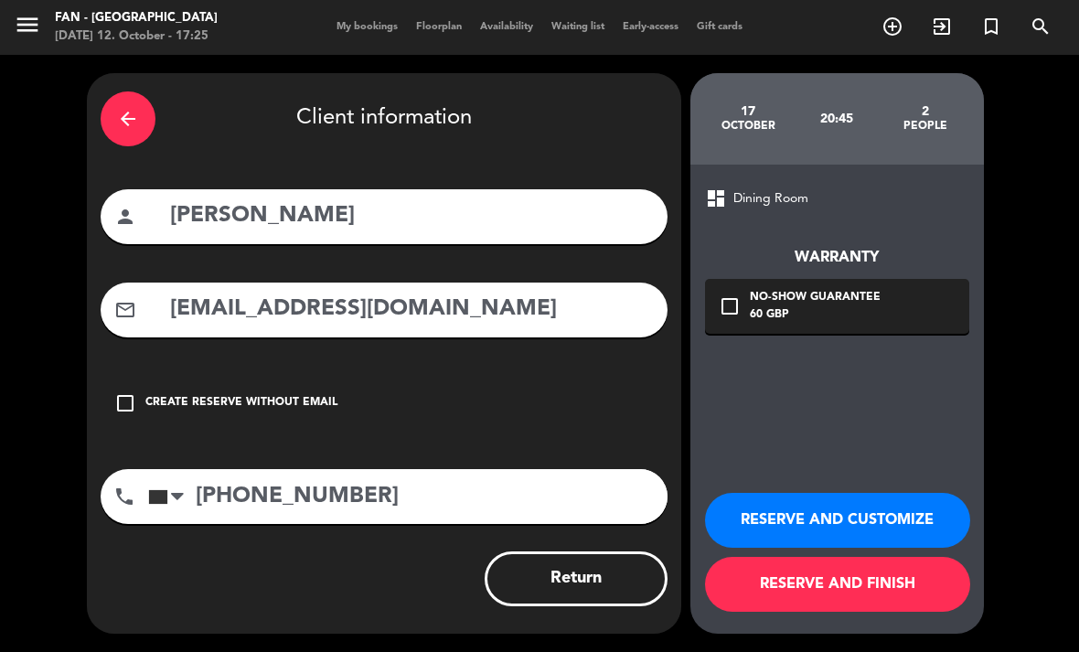
click at [762, 538] on button "RESERVE AND CUSTOMIZE" at bounding box center [837, 520] width 265 height 55
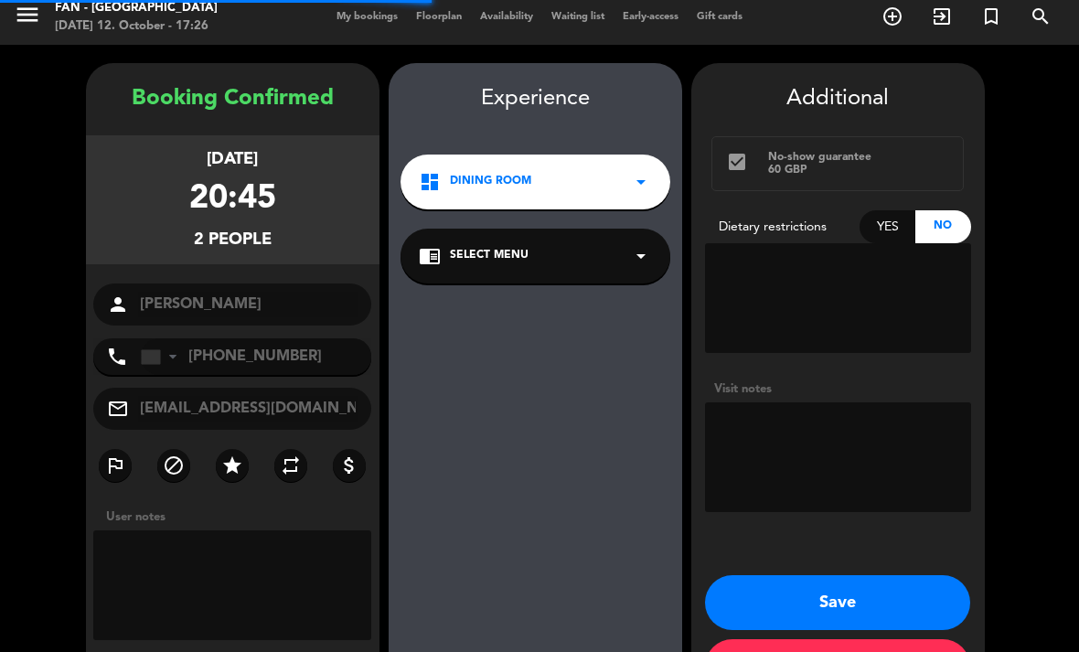
scroll to position [20, 0]
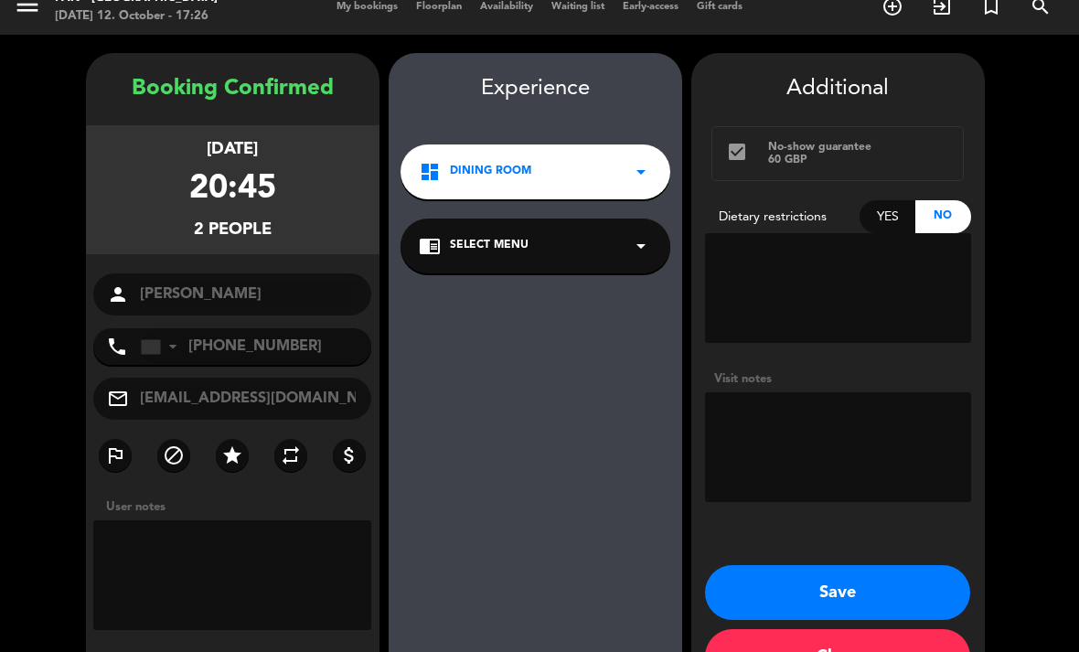
click at [221, 532] on textarea at bounding box center [232, 575] width 279 height 110
type textarea "Asked for a reschedule for the [DATE]."
click at [903, 565] on button "Save" at bounding box center [837, 592] width 265 height 55
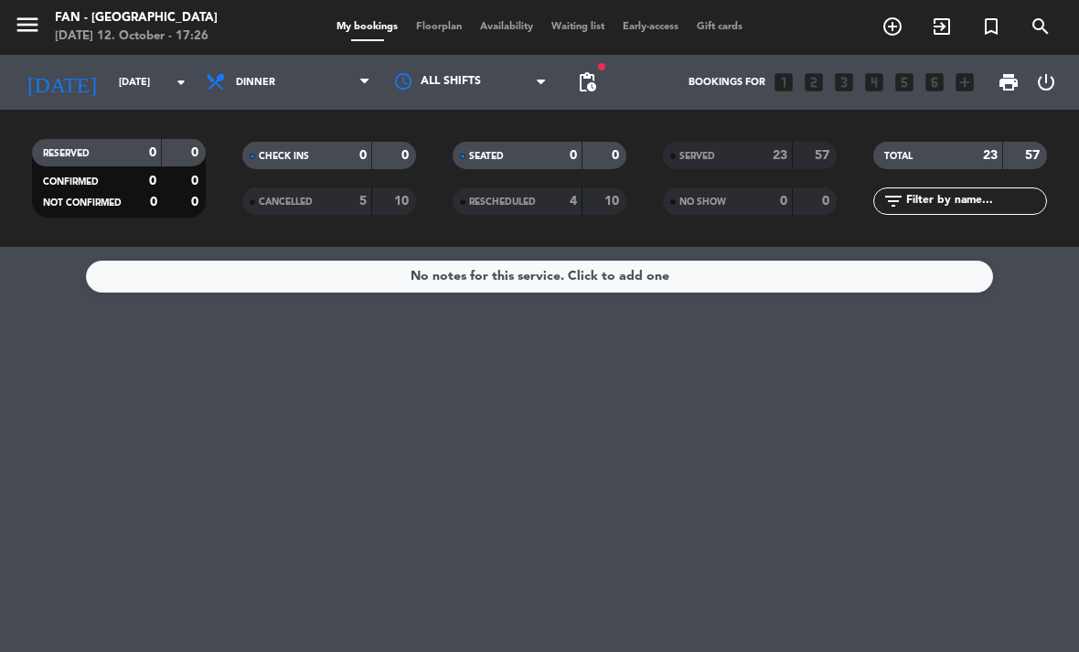
click at [163, 68] on input "[DATE]" at bounding box center [177, 83] width 135 height 30
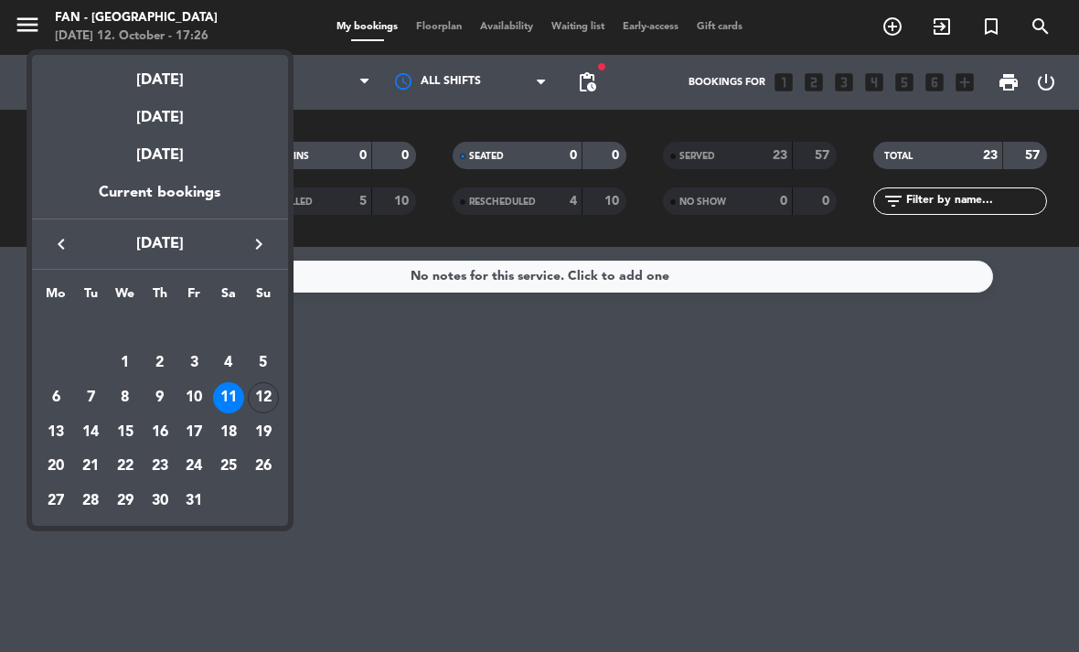
click at [193, 430] on div "17" at bounding box center [193, 432] width 31 height 31
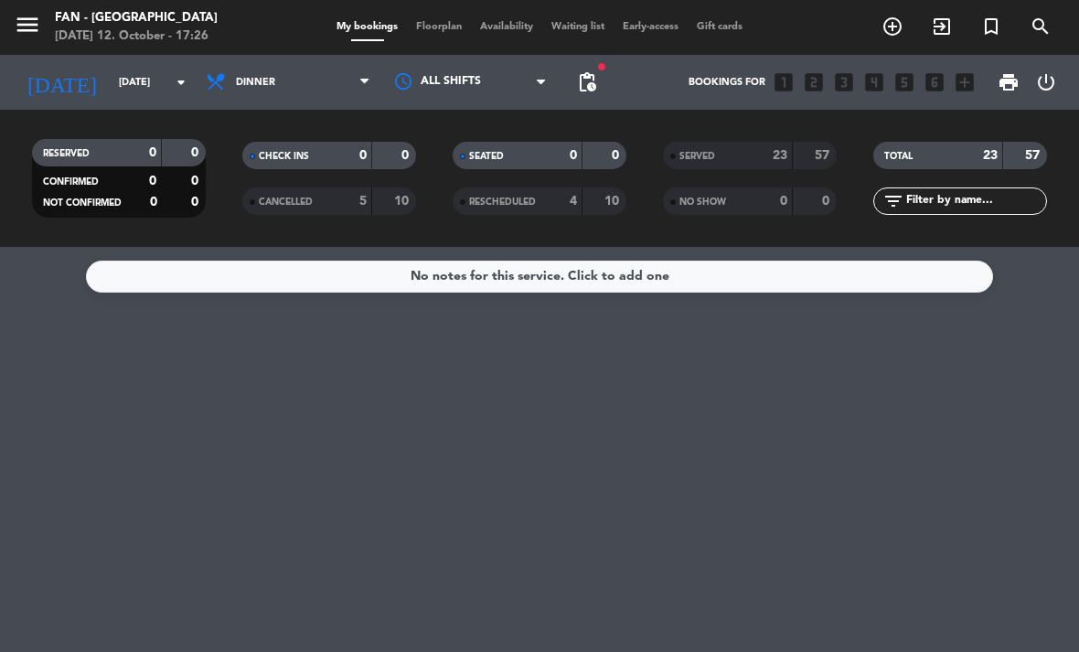
type input "[DATE]"
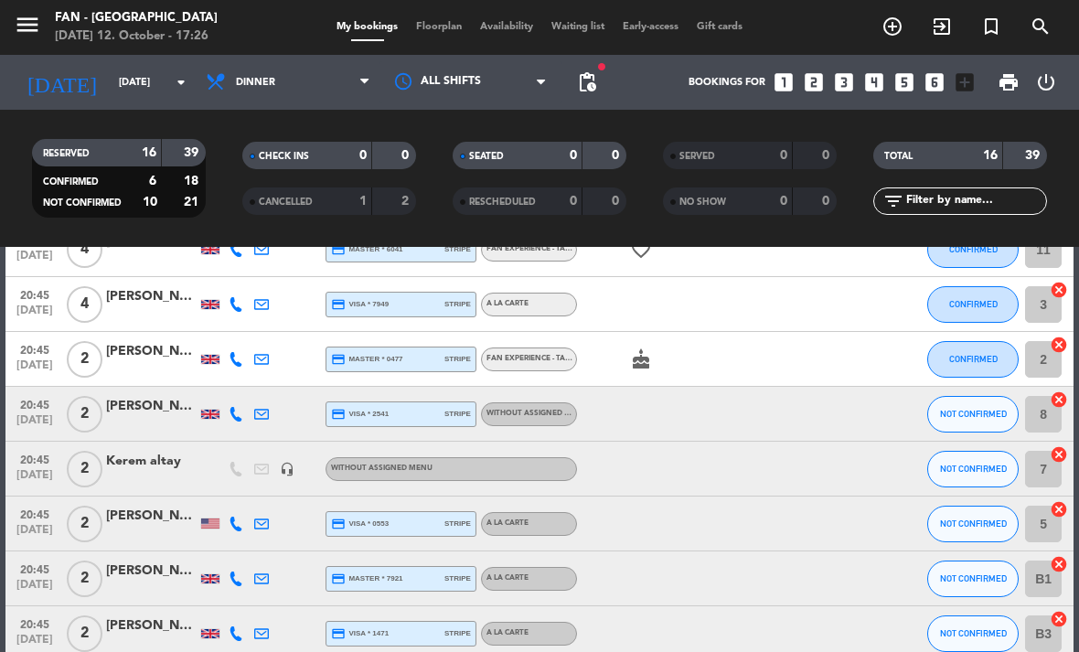
scroll to position [525, 0]
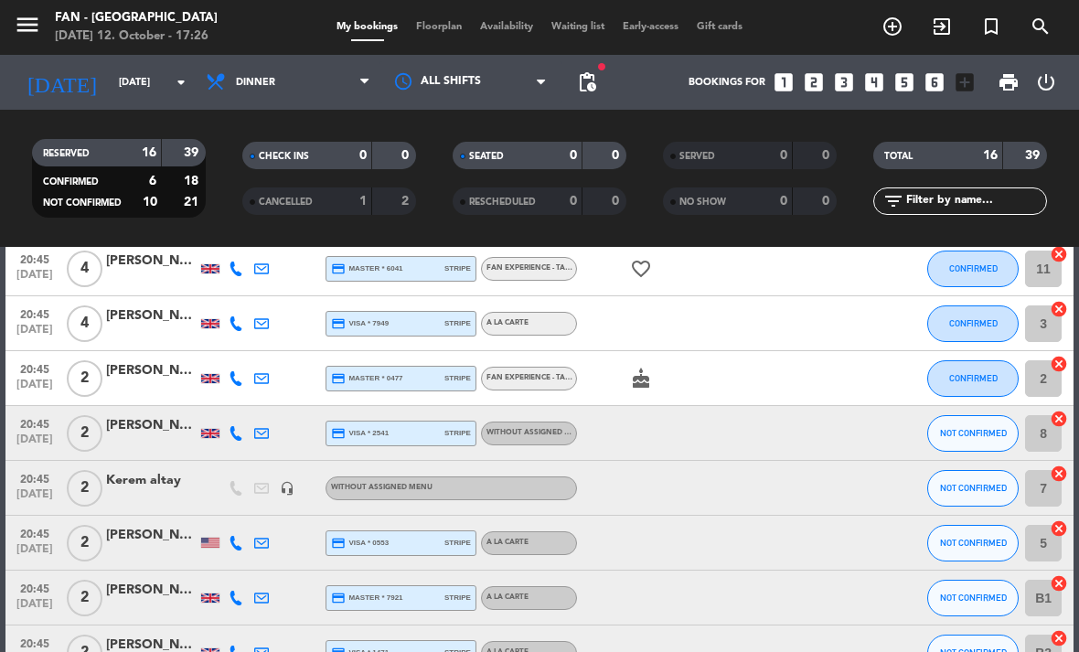
click at [167, 470] on div "Kerem altay" at bounding box center [151, 480] width 91 height 21
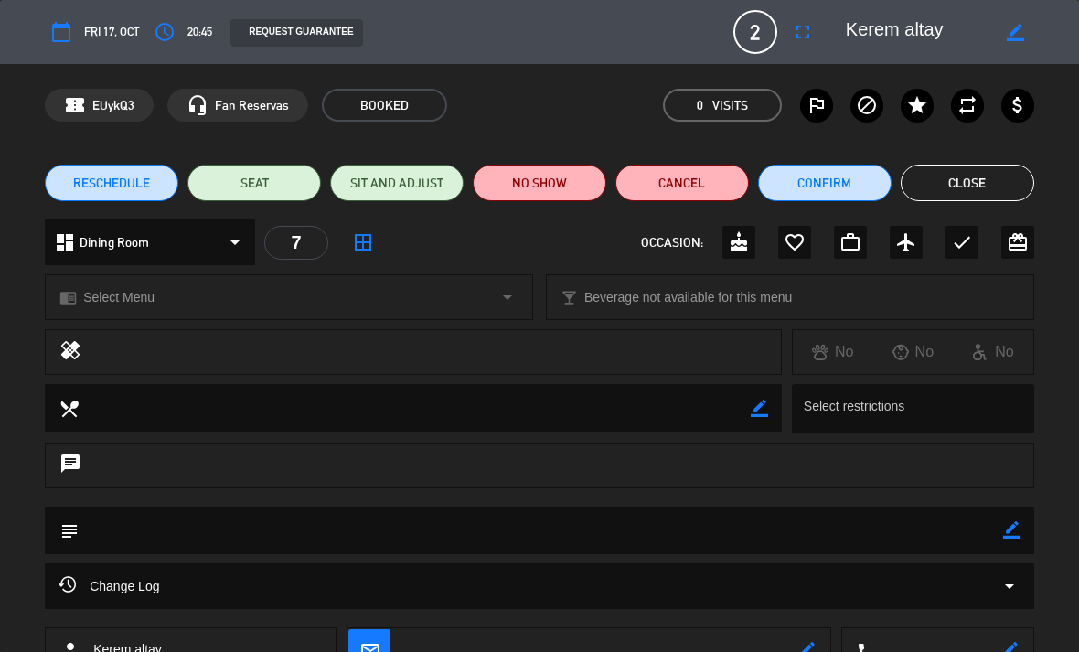
click at [714, 187] on button "Cancel" at bounding box center [681, 183] width 133 height 37
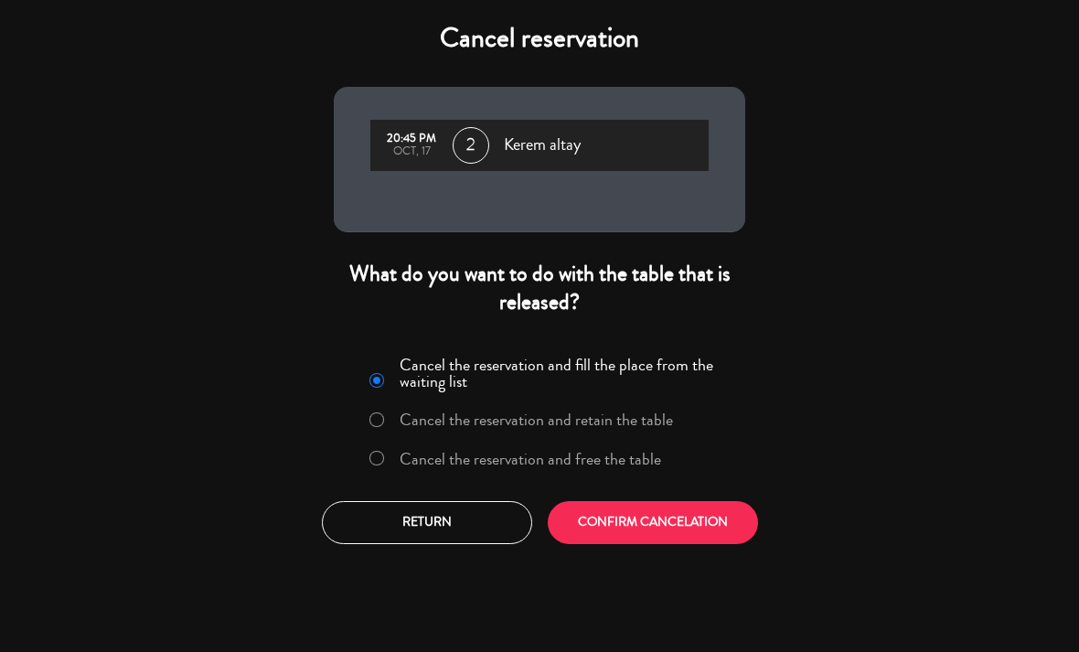
click at [698, 531] on button "CONFIRM CANCELATION" at bounding box center [653, 522] width 210 height 43
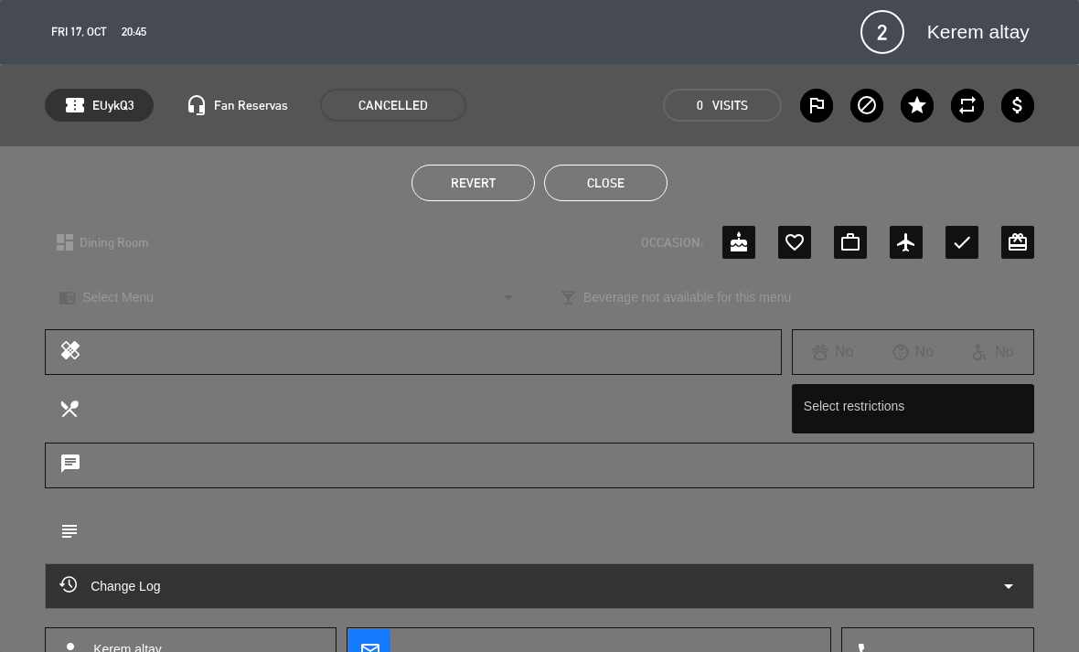
click at [637, 179] on button "Close" at bounding box center [605, 183] width 123 height 37
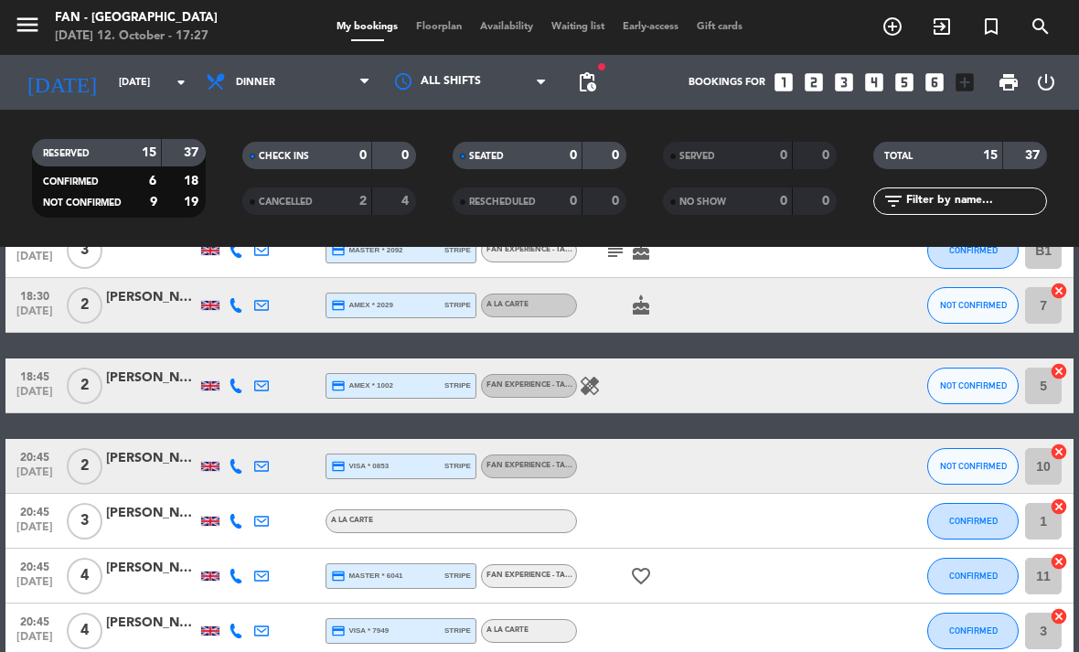
scroll to position [216, 0]
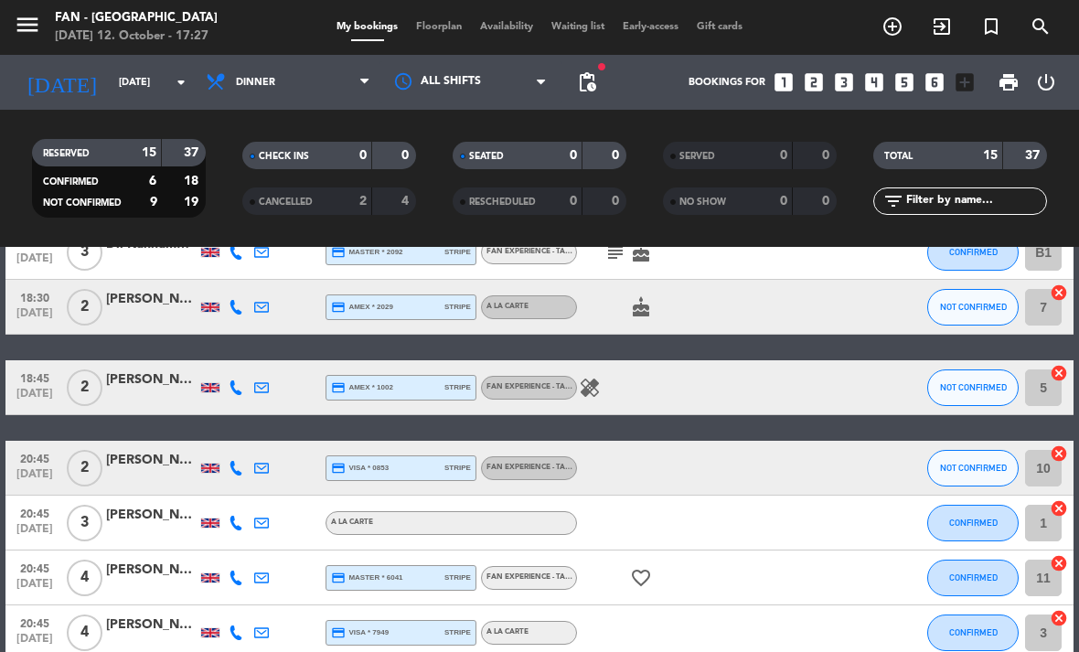
click at [166, 505] on div "[PERSON_NAME]" at bounding box center [151, 515] width 91 height 21
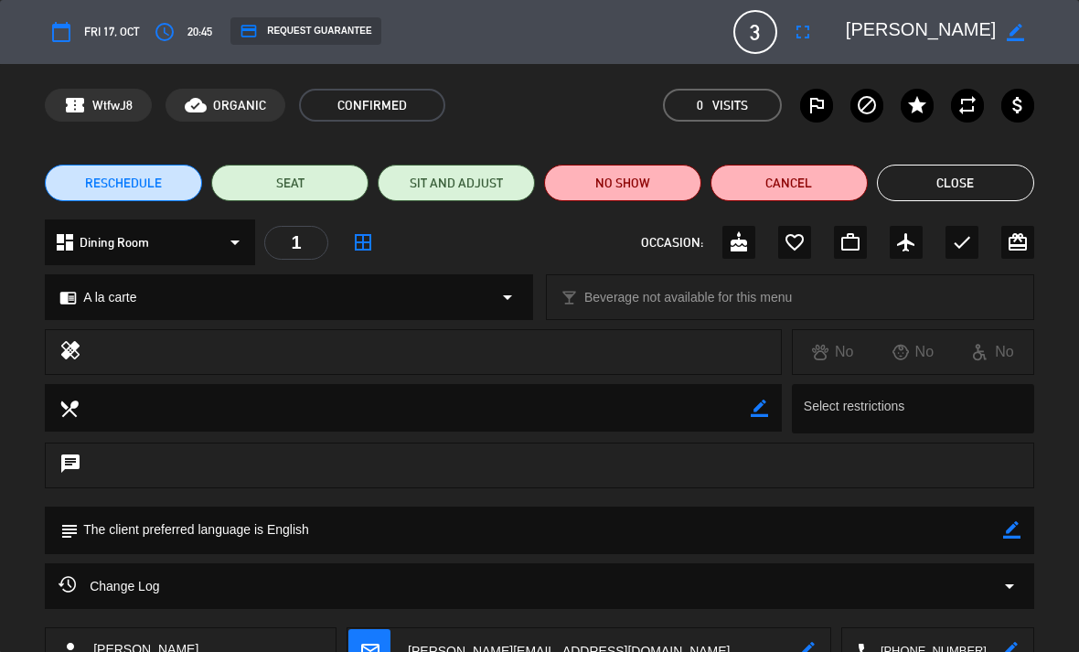
scroll to position [0, 0]
click at [354, 31] on div "credit_card REQUEST GUARANTEE" at bounding box center [305, 30] width 150 height 27
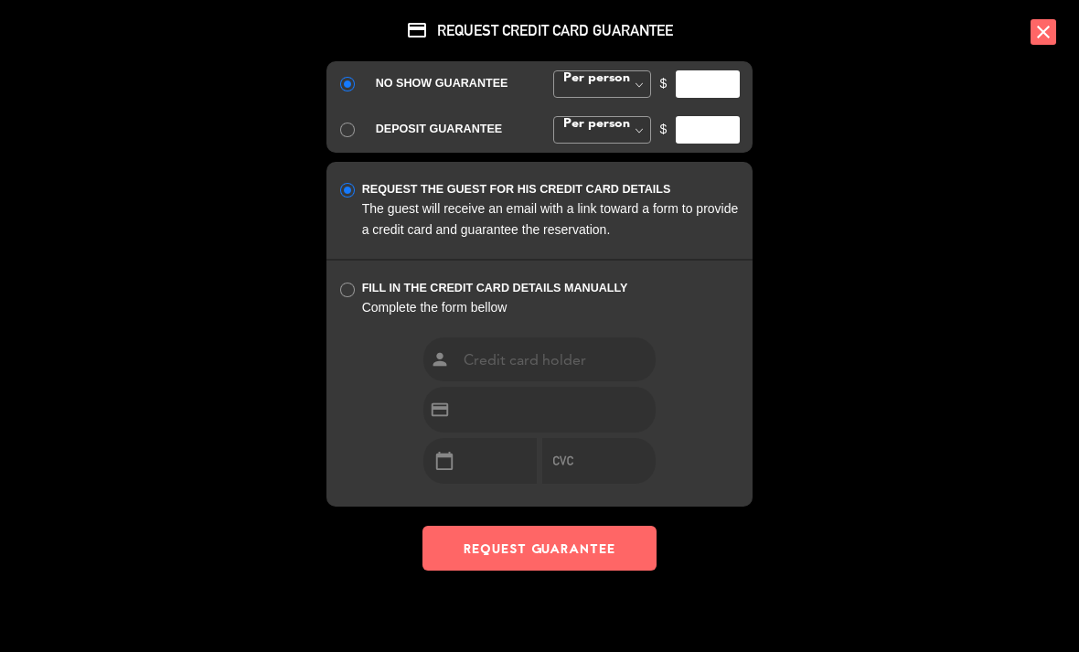
click at [1011, 370] on div "credit_card REQUEST CREDIT CARD GUARANTEE NO SHOW GUARANTEE Per person Fix amou…" at bounding box center [539, 326] width 1079 height 652
click at [1053, 38] on icon "close" at bounding box center [1043, 32] width 26 height 26
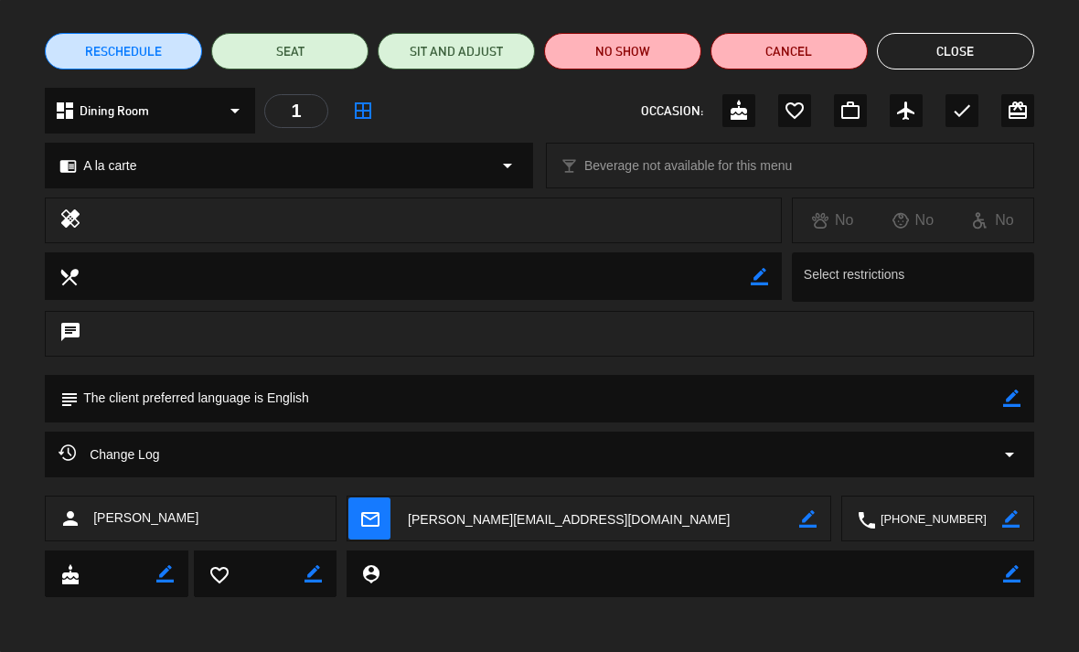
scroll to position [131, 0]
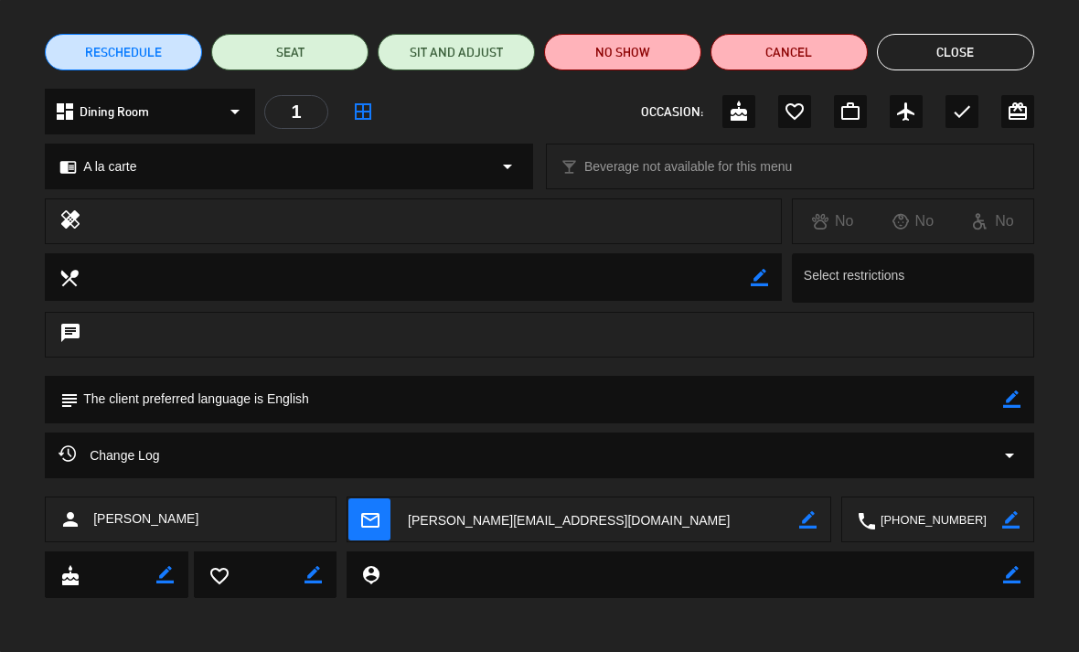
click at [1000, 57] on button "Close" at bounding box center [955, 52] width 157 height 37
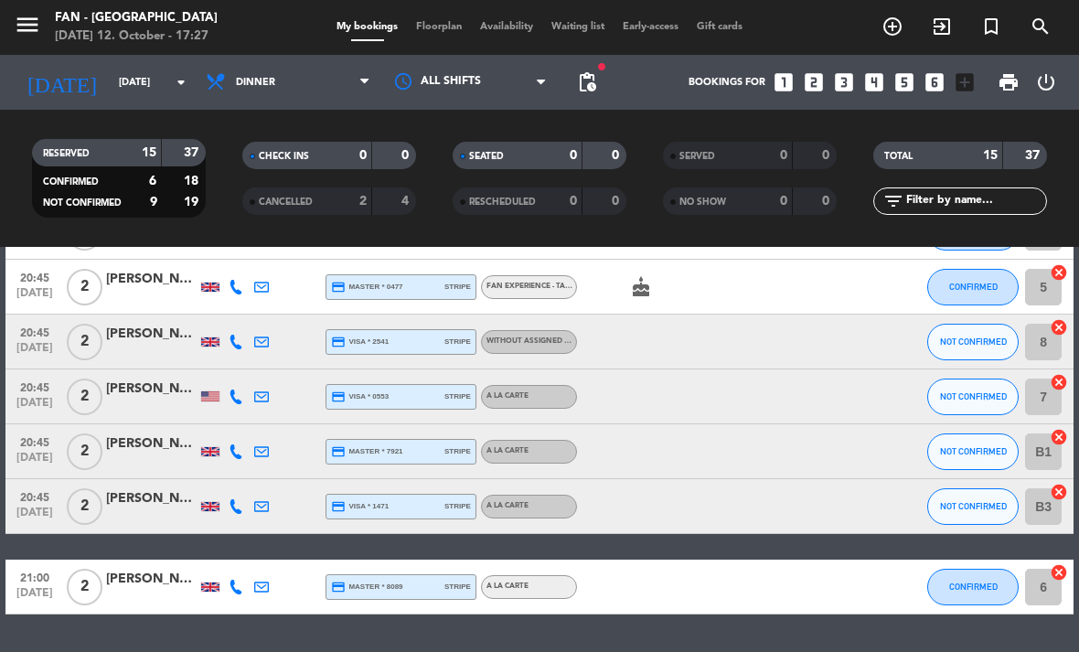
scroll to position [612, 0]
